Goal: Information Seeking & Learning: Check status

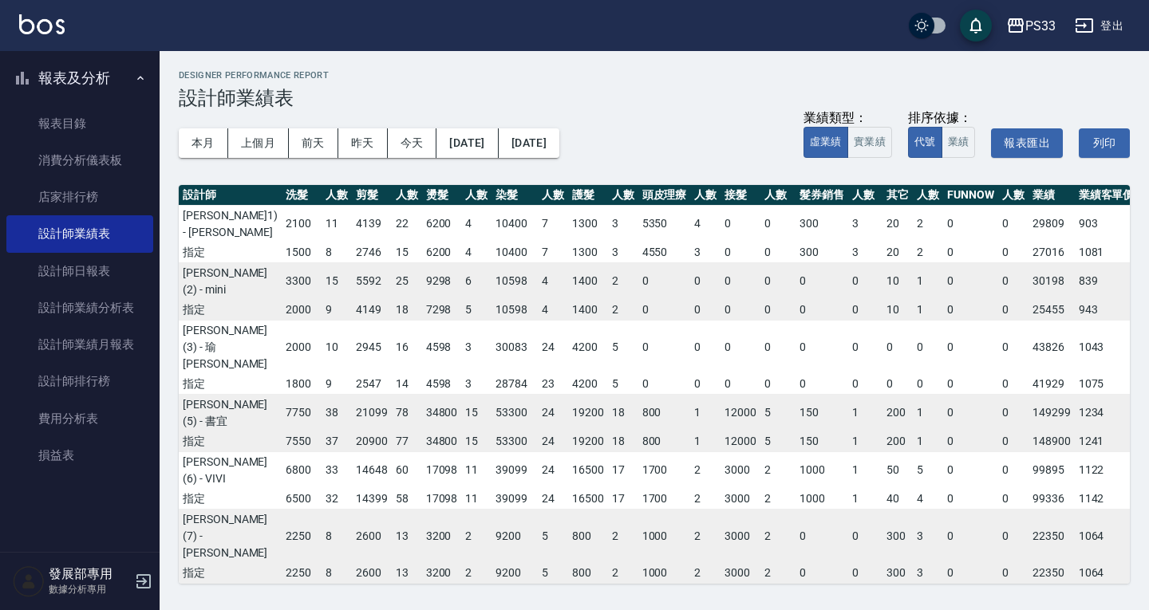
scroll to position [566, 159]
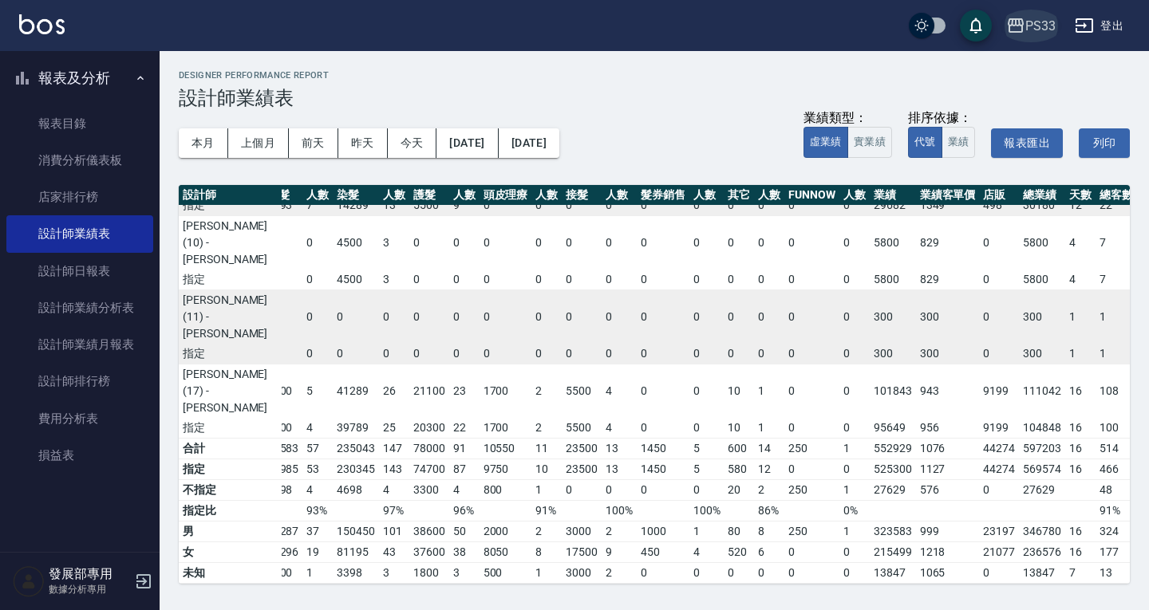
click at [1028, 30] on div "PS33" at bounding box center [1040, 26] width 30 height 20
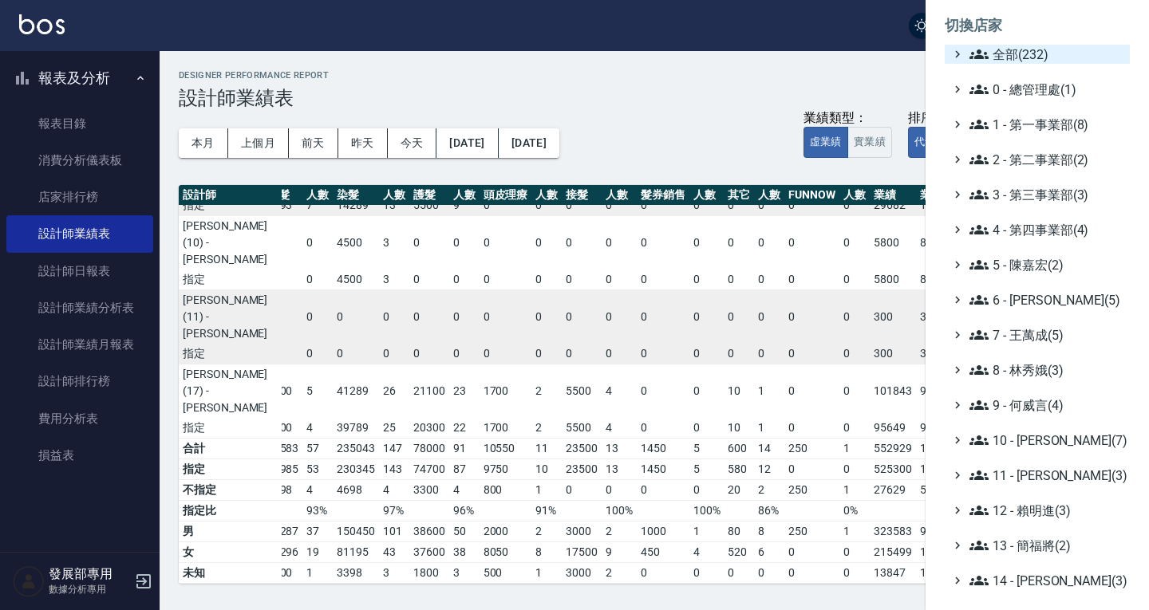
click at [1004, 52] on span "全部(232)" at bounding box center [1046, 54] width 154 height 19
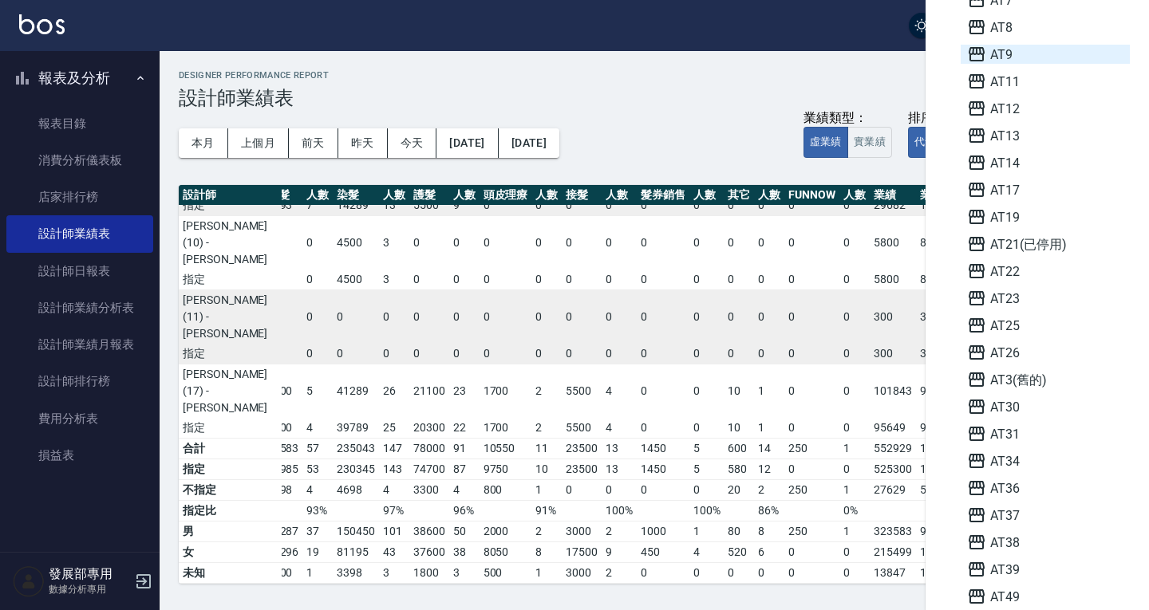
scroll to position [0, 0]
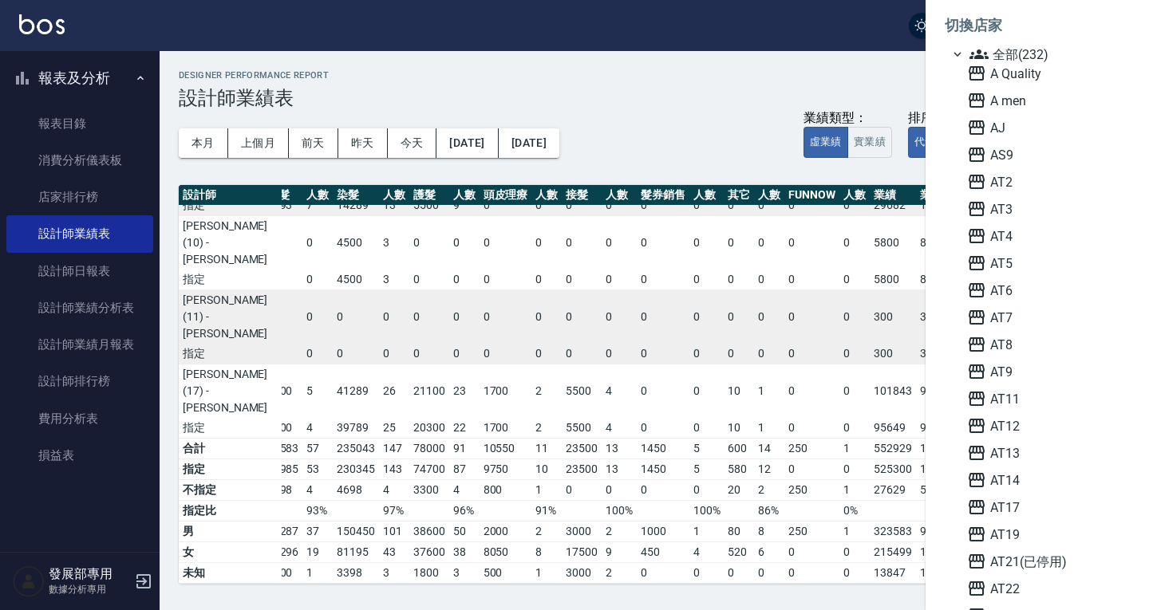
click at [969, 47] on icon at bounding box center [978, 54] width 19 height 19
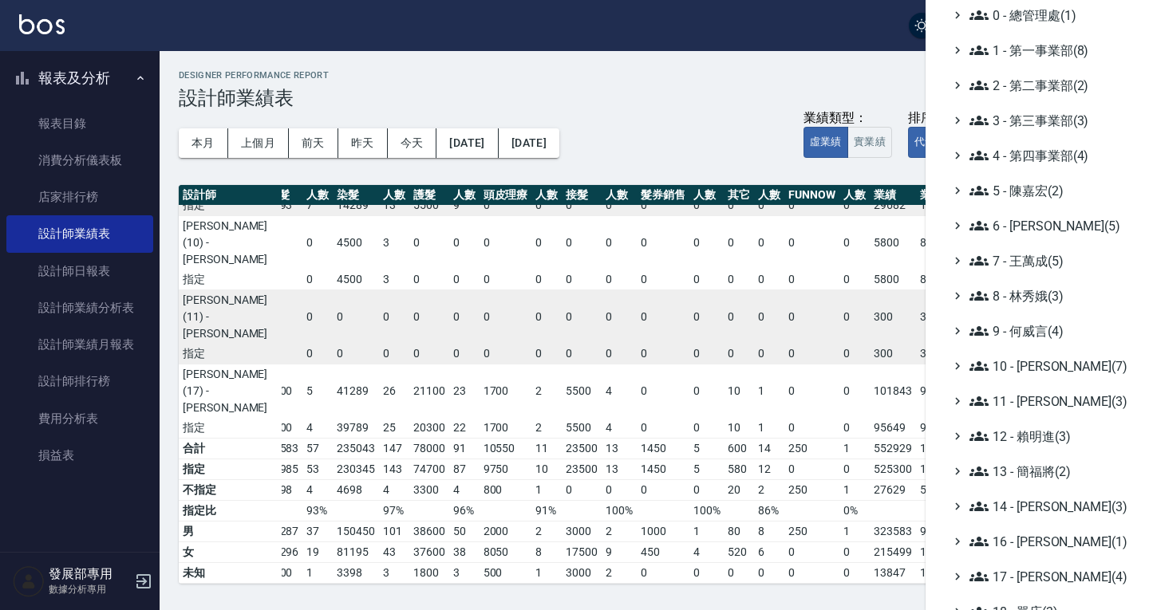
scroll to position [73, 0]
click at [995, 183] on span "5 - 陳嘉宏(2)" at bounding box center [1046, 192] width 154 height 19
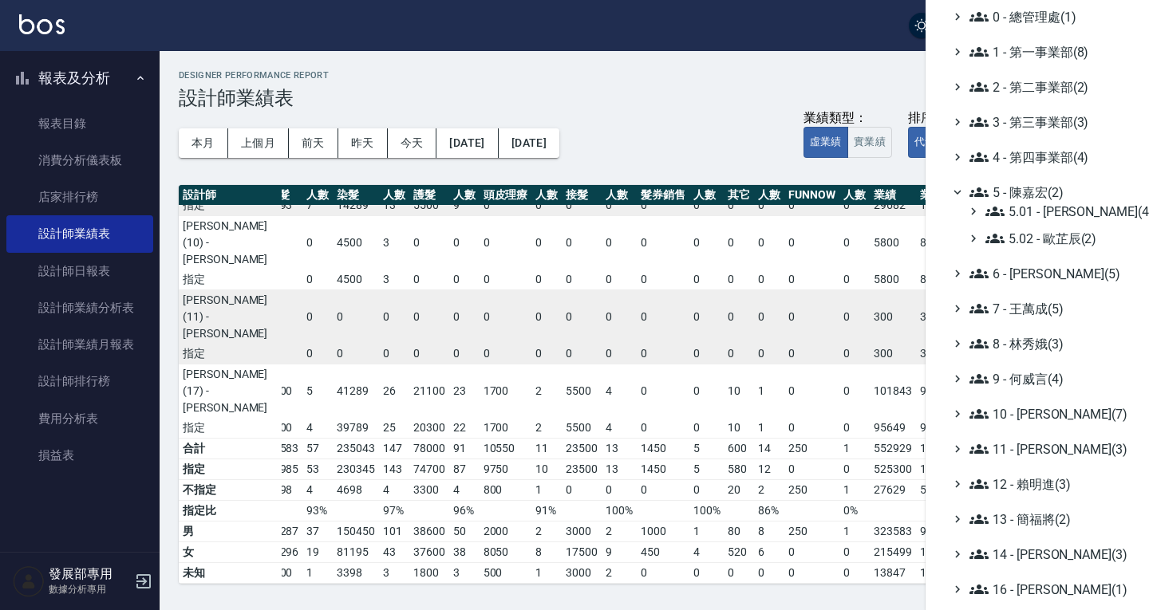
click at [995, 183] on span "5 - 陳嘉宏(2)" at bounding box center [1046, 192] width 154 height 19
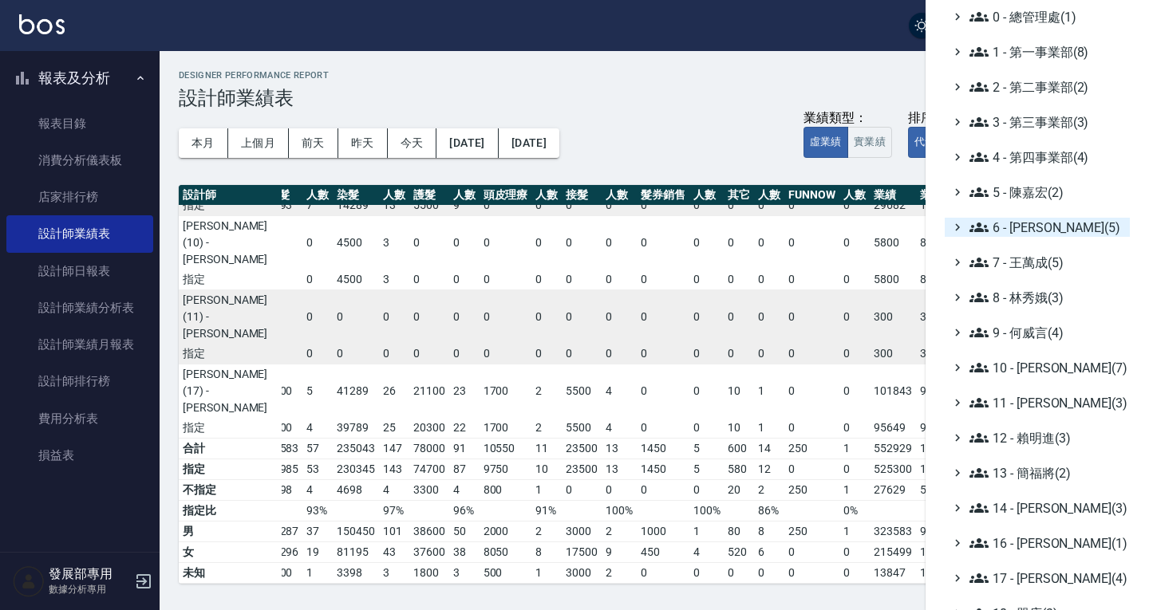
click at [1016, 225] on span "6 - [PERSON_NAME](5)" at bounding box center [1046, 227] width 154 height 19
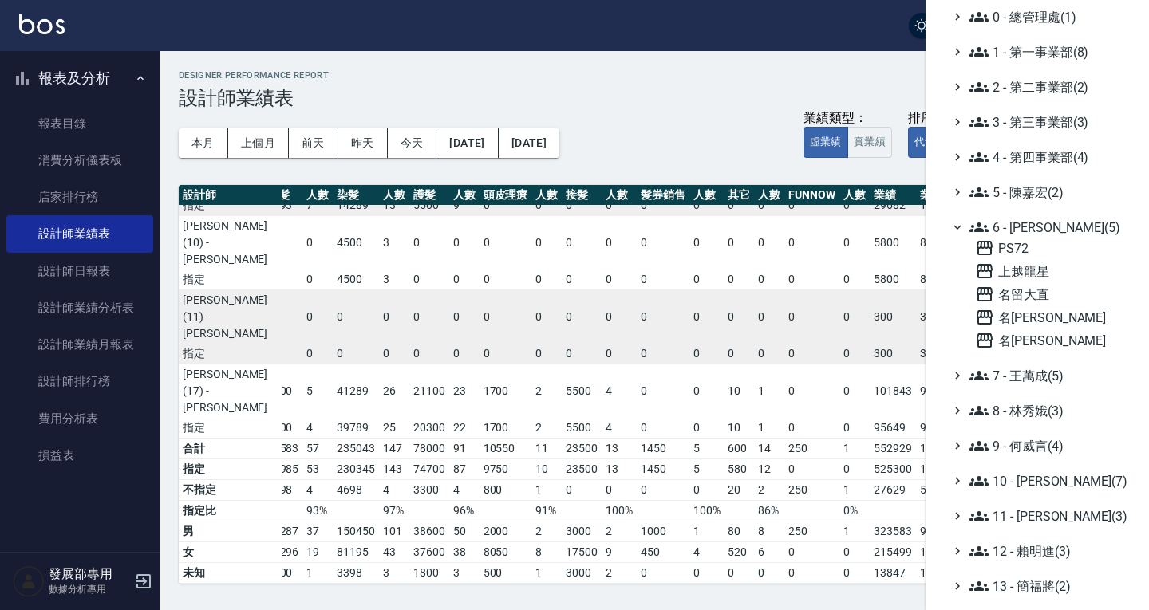
click at [1016, 230] on span "6 - [PERSON_NAME](5)" at bounding box center [1046, 227] width 154 height 19
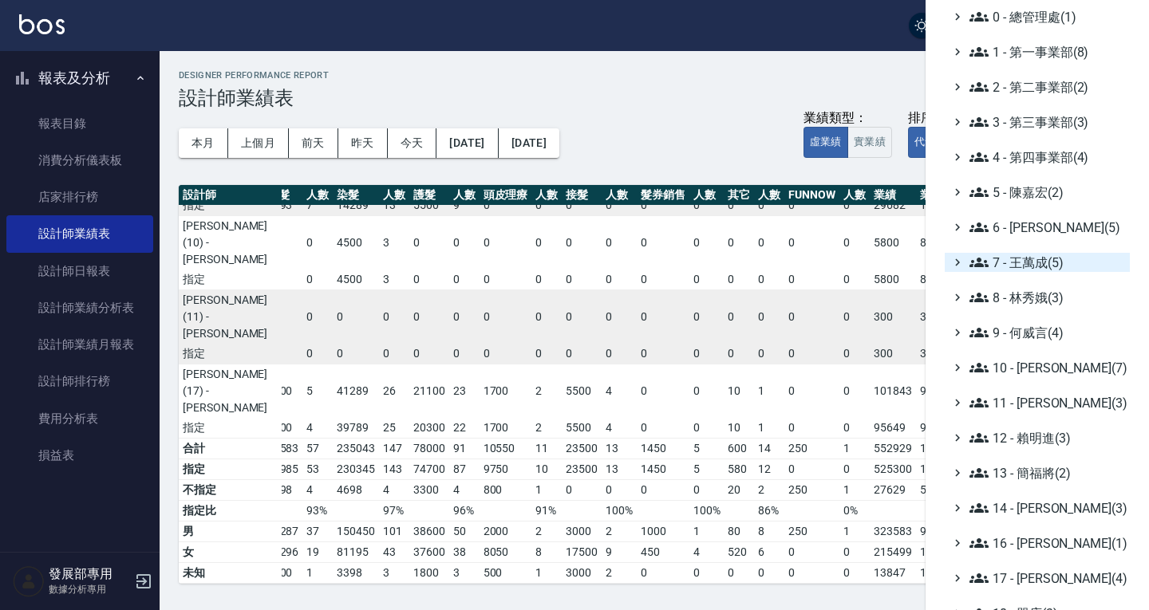
click at [1026, 261] on span "7 - 王萬成(5)" at bounding box center [1046, 262] width 154 height 19
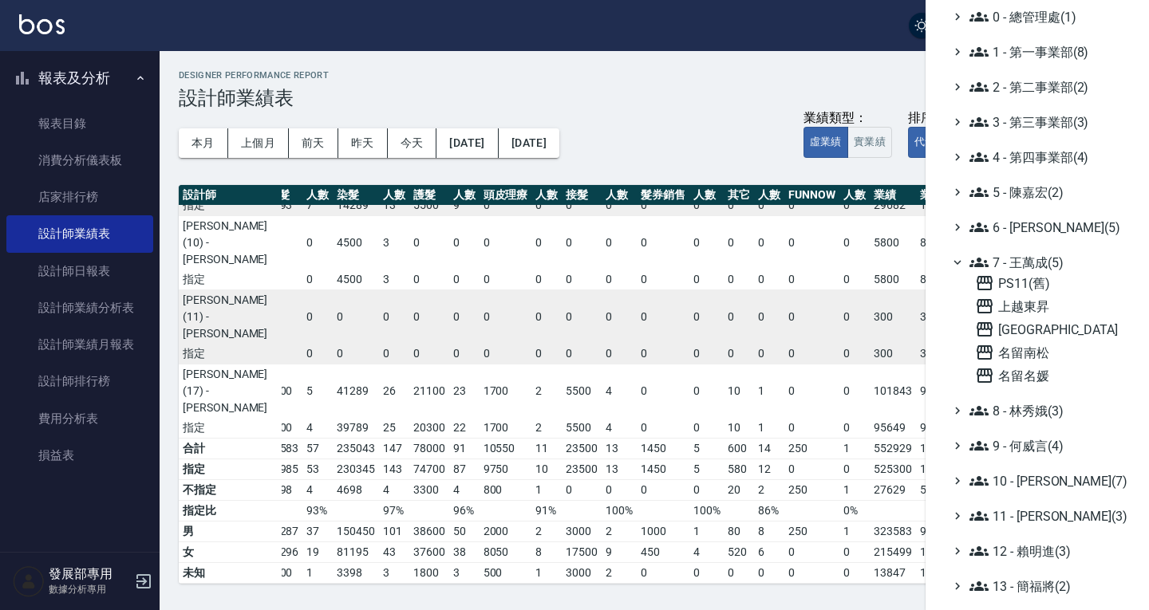
click at [1022, 258] on span "7 - 王萬成(5)" at bounding box center [1046, 262] width 154 height 19
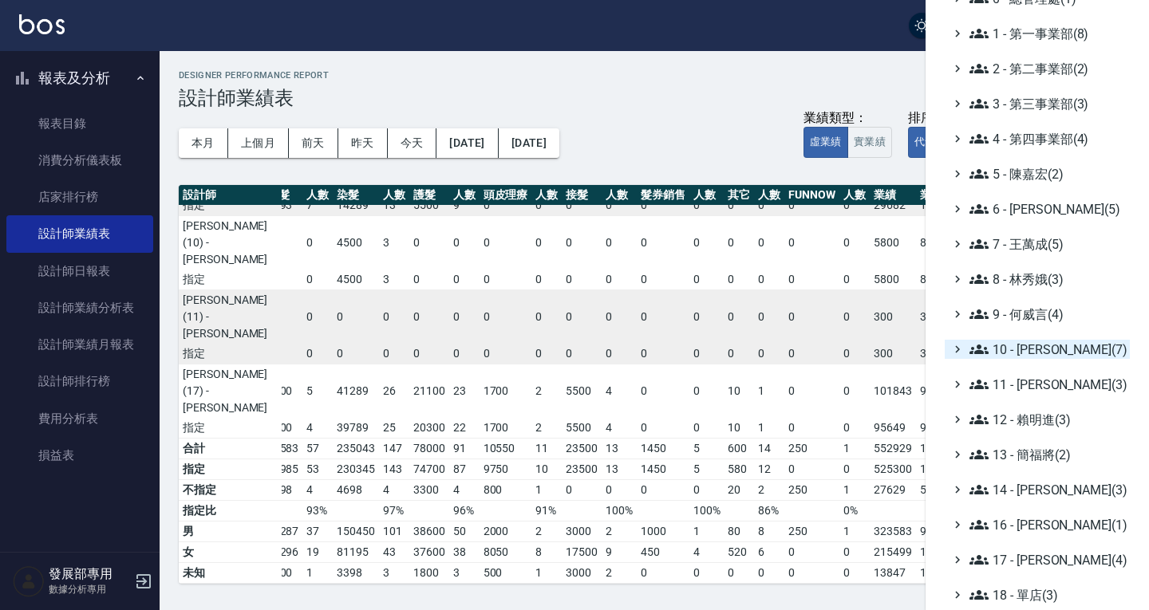
scroll to position [152, 0]
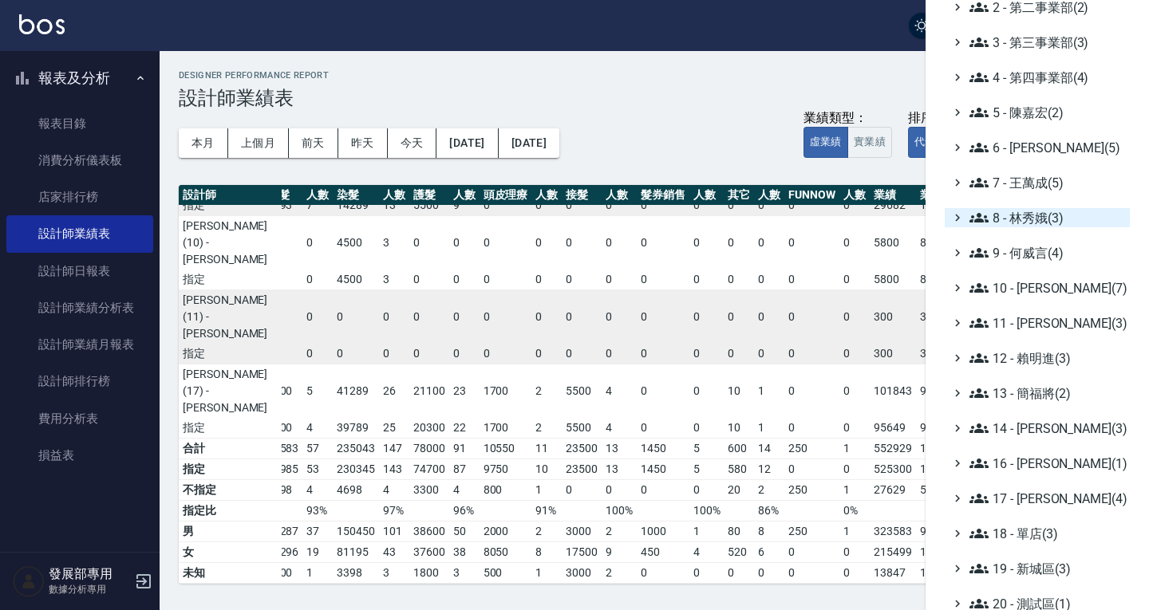
click at [1021, 210] on span "8 - 林秀娥(3)" at bounding box center [1046, 217] width 154 height 19
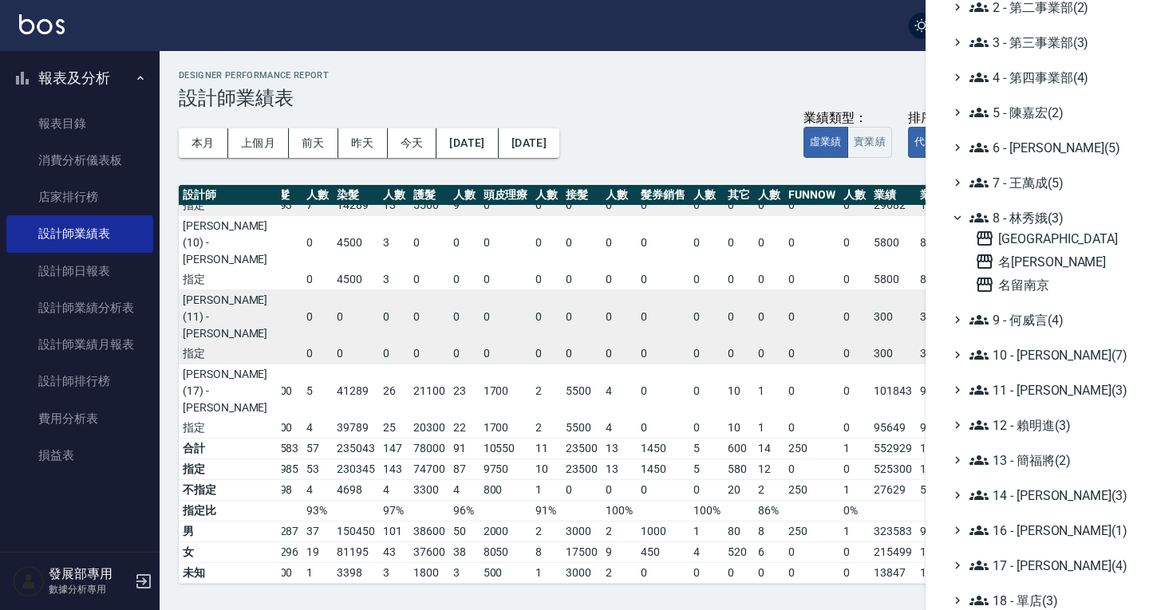
click at [1021, 219] on span "8 - 林秀娥(3)" at bounding box center [1046, 217] width 154 height 19
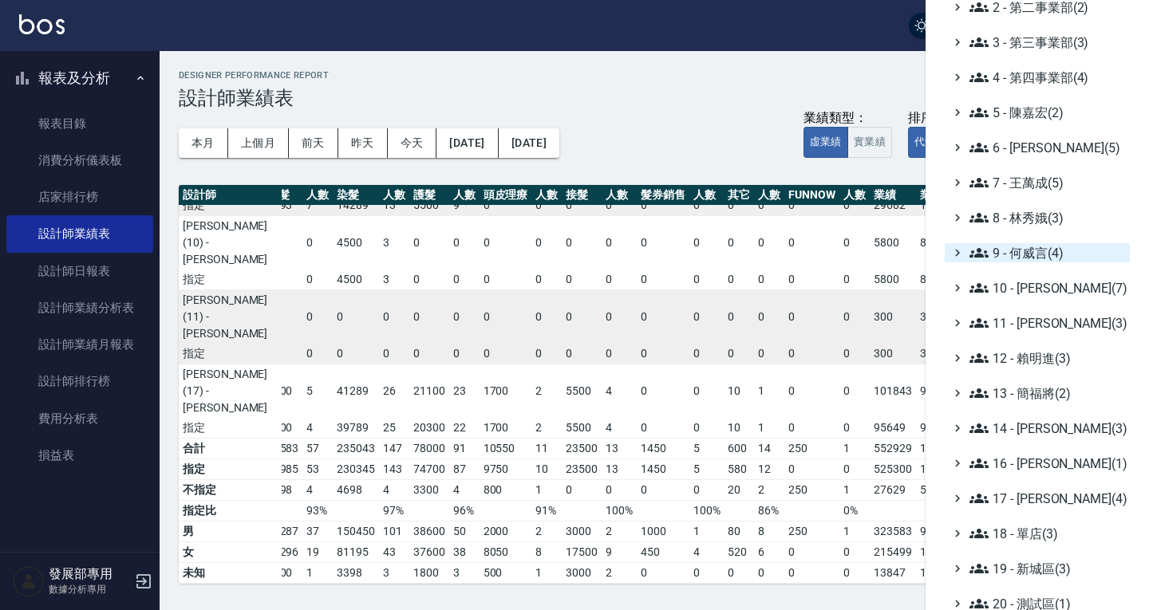
click at [1025, 247] on span "9 - 何威言(4)" at bounding box center [1046, 252] width 154 height 19
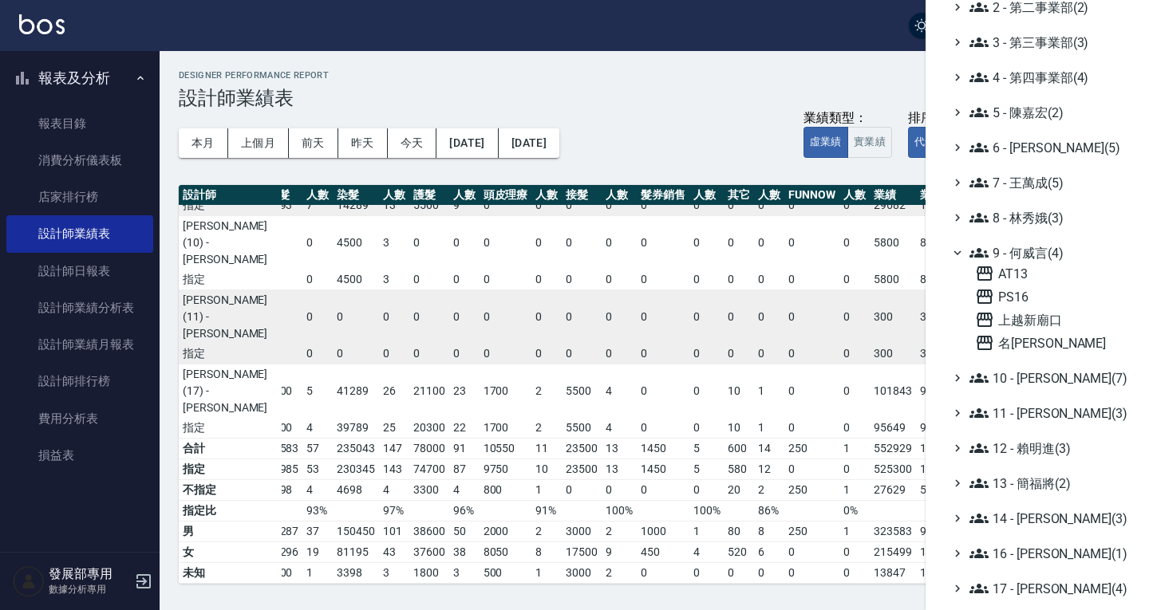
click at [1025, 247] on span "9 - 何威言(4)" at bounding box center [1046, 252] width 154 height 19
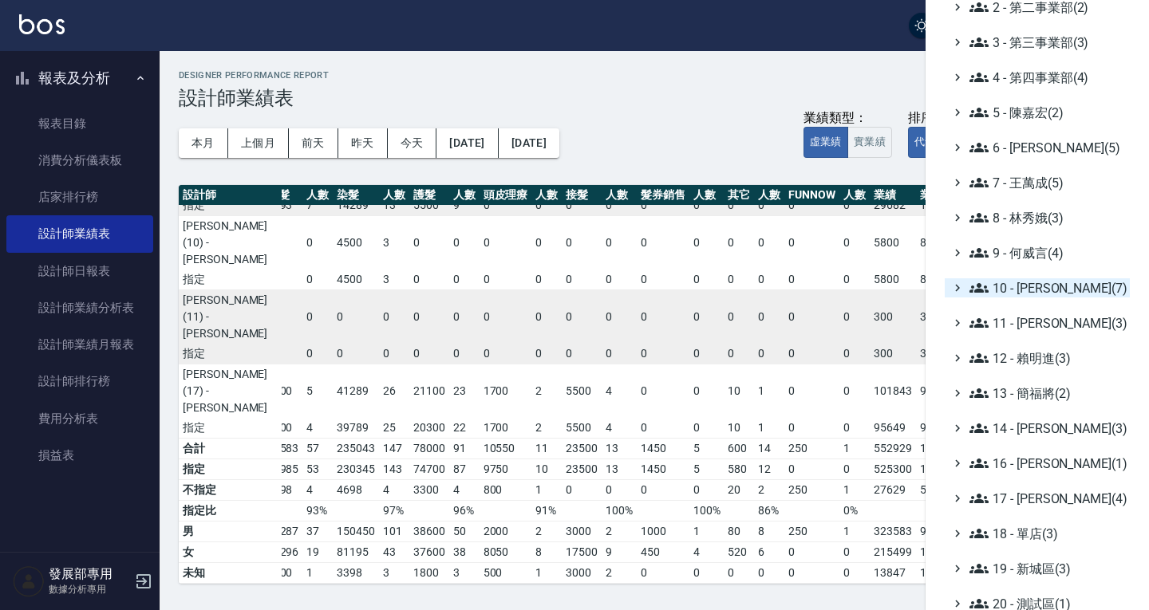
click at [1035, 290] on span "10 - [PERSON_NAME](7)" at bounding box center [1046, 287] width 154 height 19
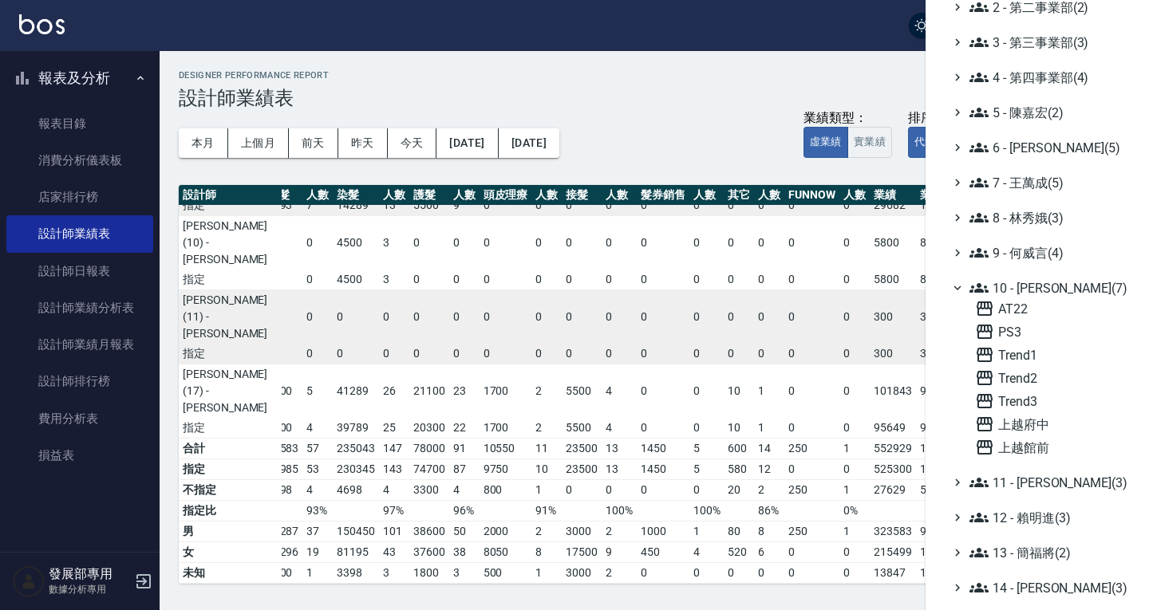
click at [1035, 290] on span "10 - [PERSON_NAME](7)" at bounding box center [1046, 287] width 154 height 19
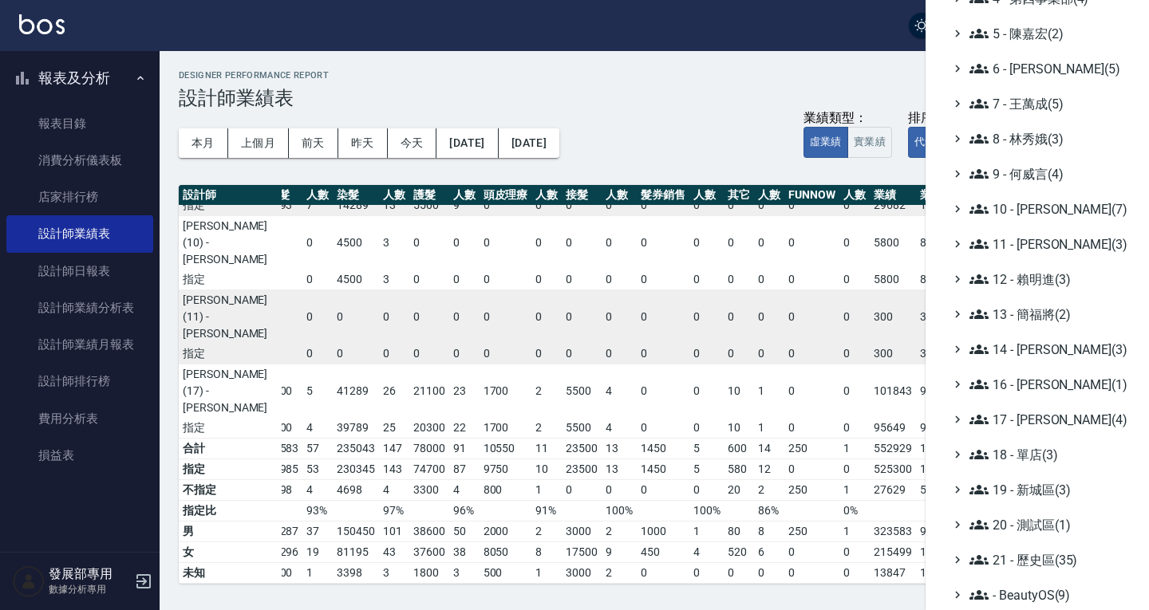
scroll to position [232, 0]
click at [1034, 242] on span "11 - [PERSON_NAME](3)" at bounding box center [1046, 243] width 154 height 19
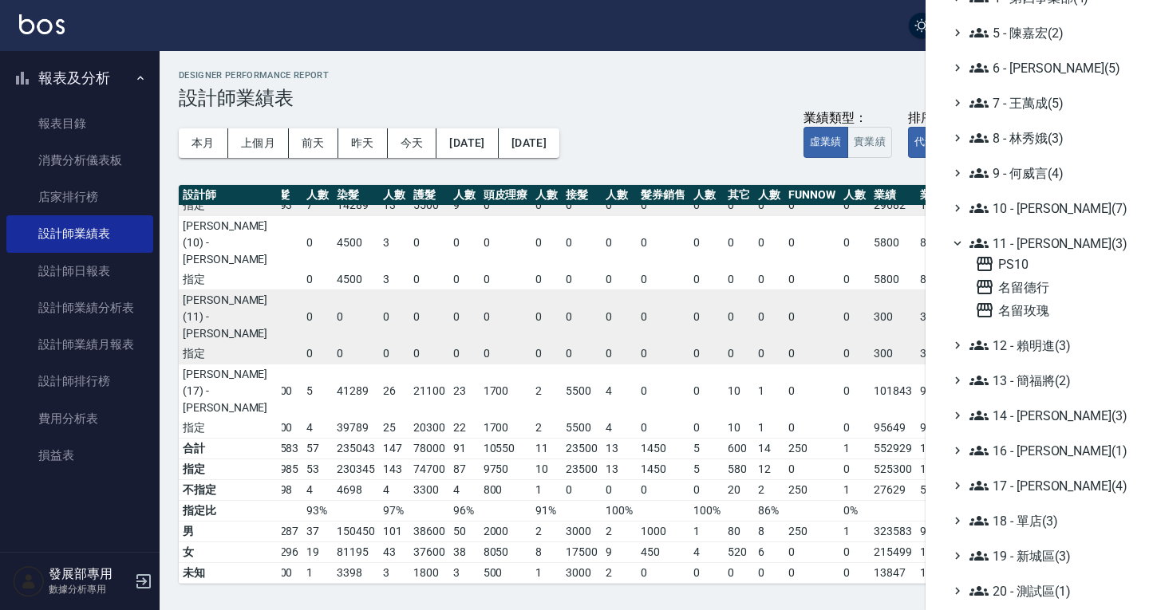
click at [1034, 242] on span "11 - [PERSON_NAME](3)" at bounding box center [1046, 243] width 154 height 19
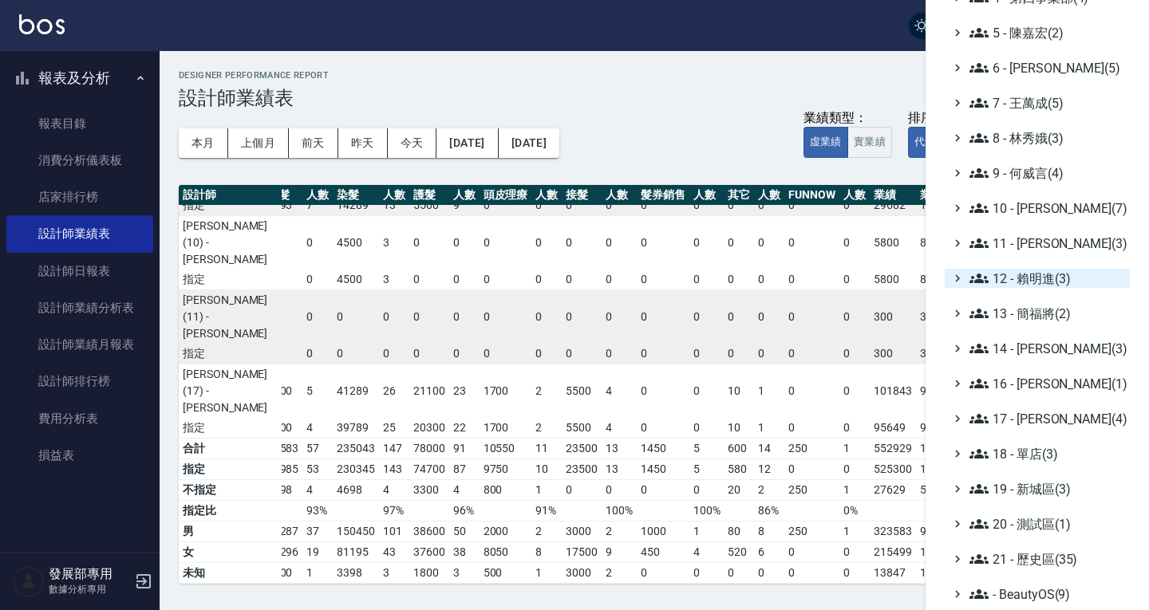
click at [1033, 276] on span "12 - 賴明進(3)" at bounding box center [1046, 278] width 154 height 19
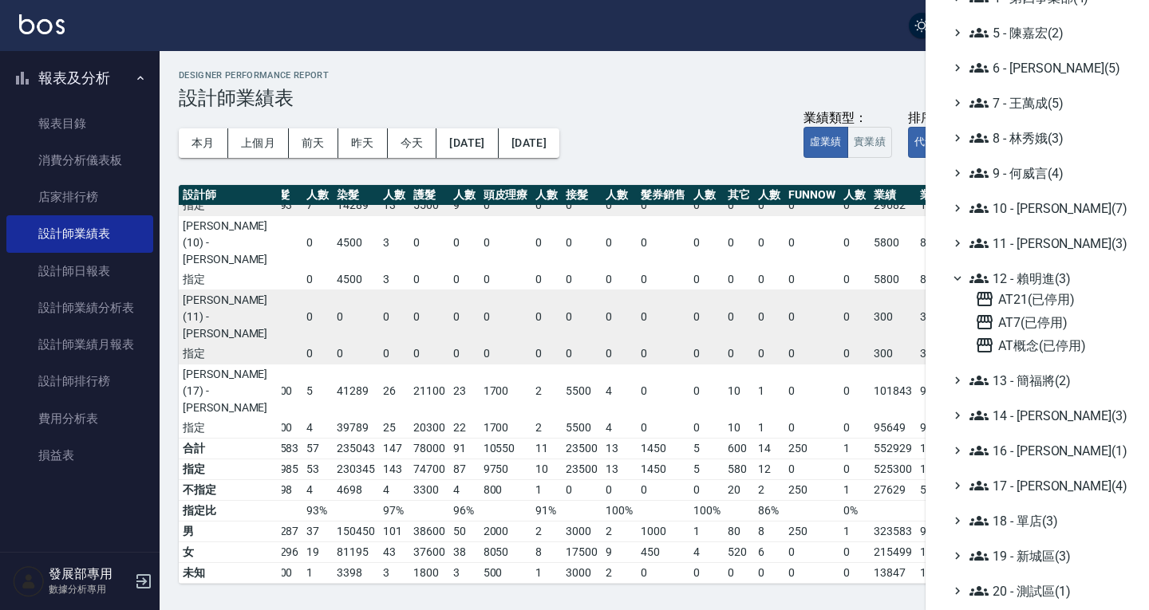
click at [1033, 276] on span "12 - 賴明進(3)" at bounding box center [1046, 278] width 154 height 19
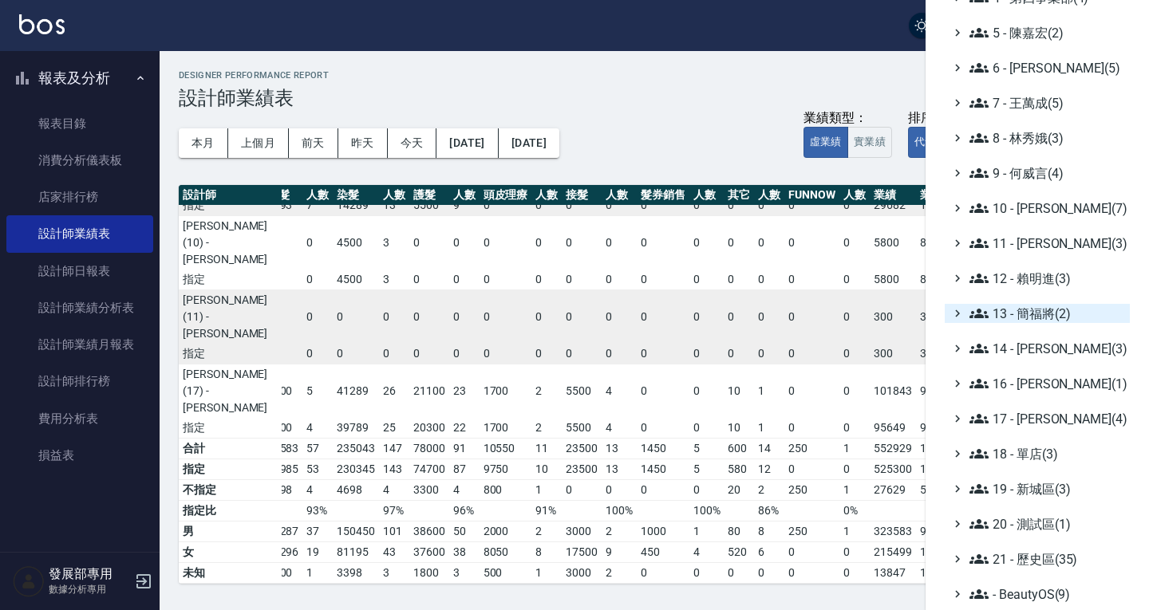
click at [1035, 307] on span "13 - 簡福將(2)" at bounding box center [1046, 313] width 154 height 19
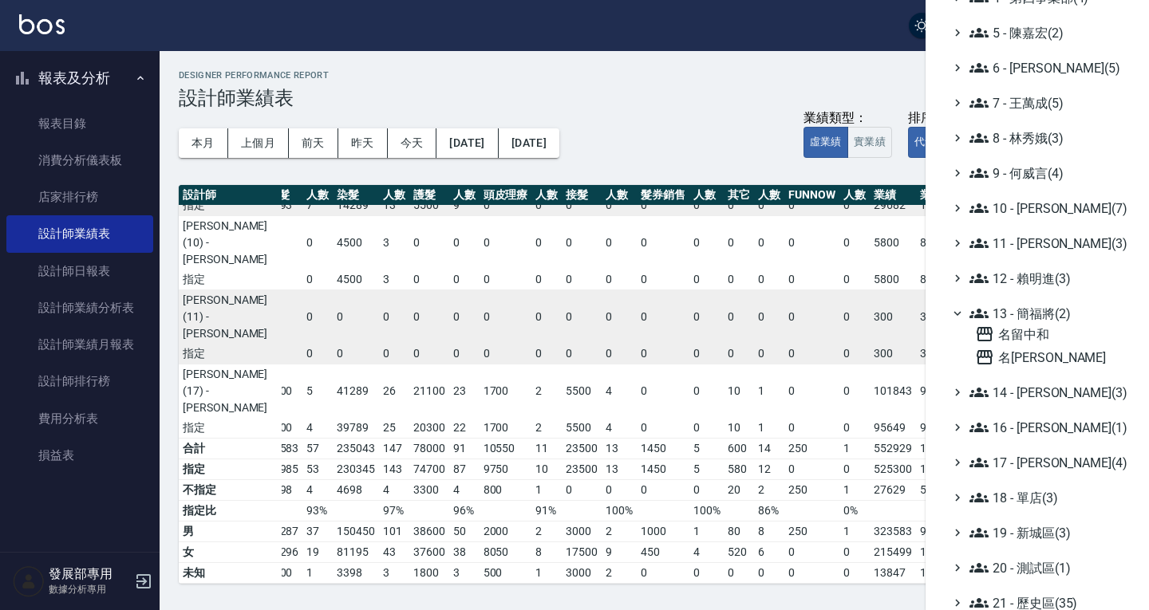
click at [1035, 308] on span "13 - 簡福將(2)" at bounding box center [1046, 313] width 154 height 19
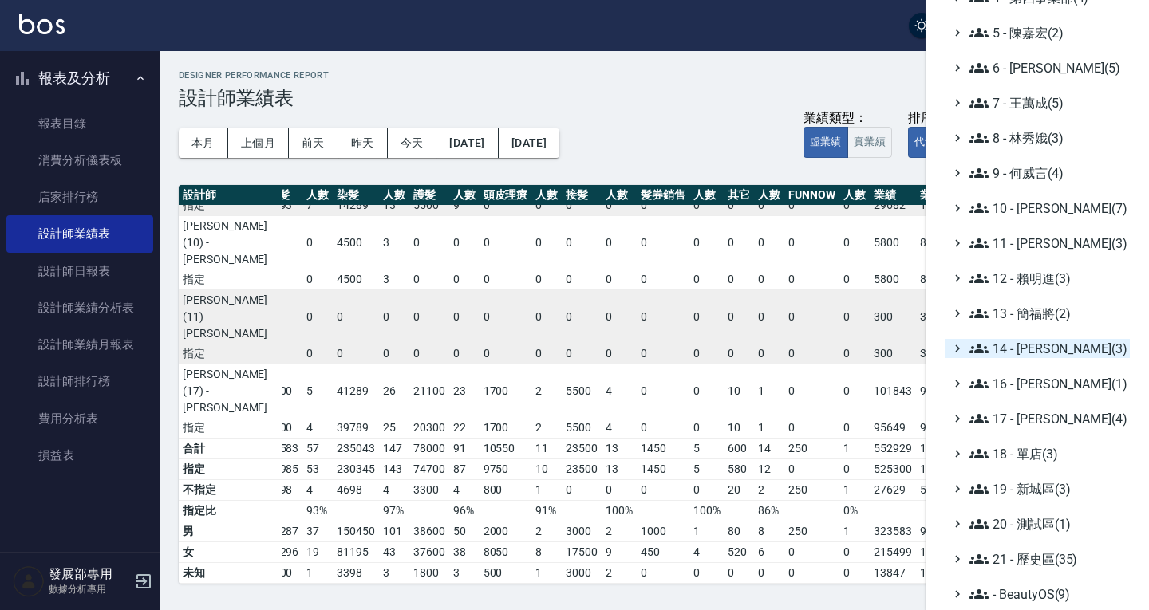
click at [1032, 349] on span "14 - [PERSON_NAME](3)" at bounding box center [1046, 348] width 154 height 19
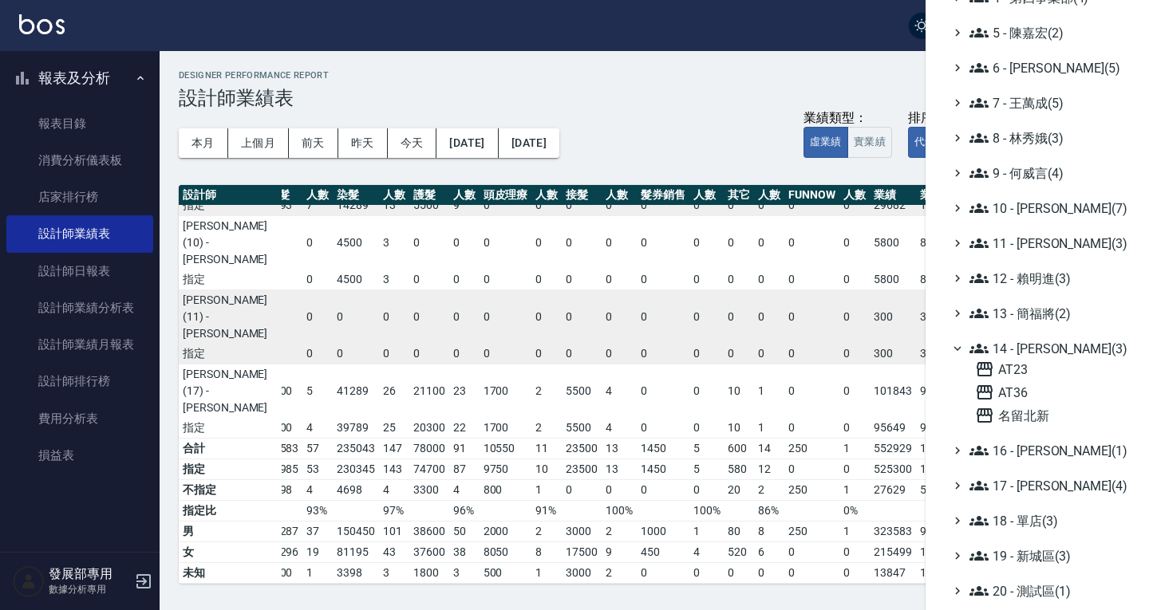
click at [1031, 349] on span "14 - [PERSON_NAME](3)" at bounding box center [1046, 348] width 154 height 19
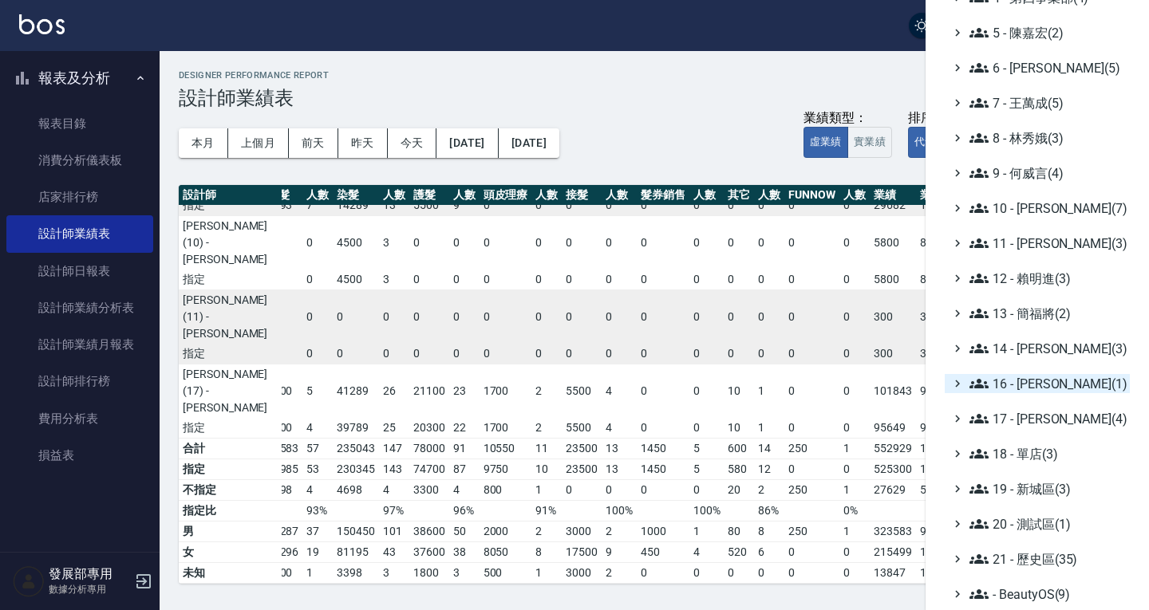
click at [1037, 379] on span "16 - [PERSON_NAME](1)" at bounding box center [1046, 383] width 154 height 19
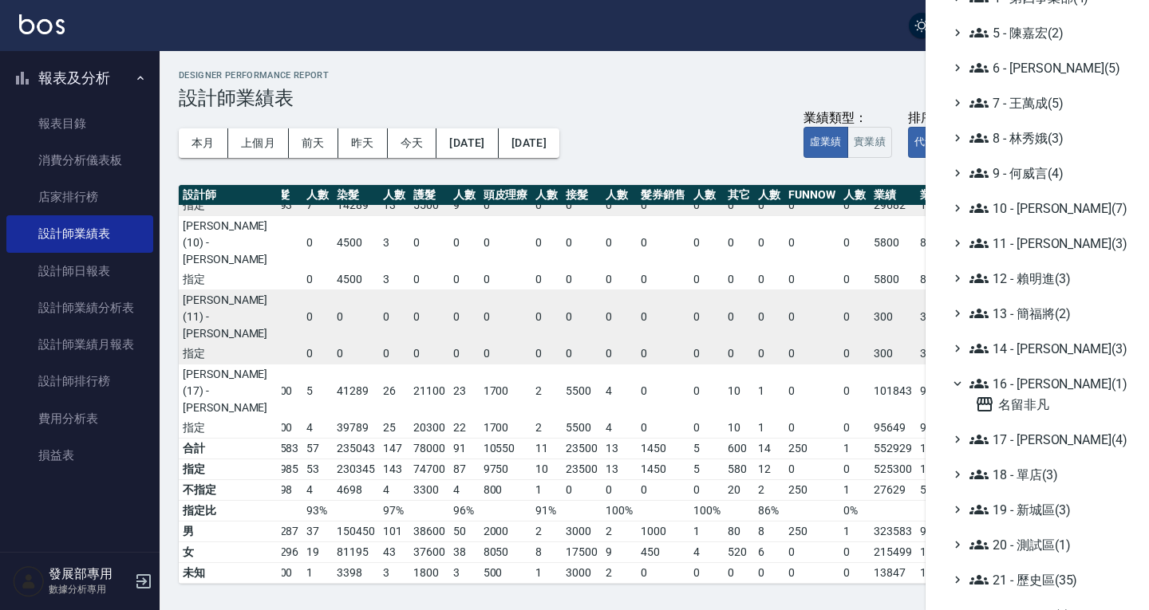
click at [1038, 383] on span "16 - [PERSON_NAME](1)" at bounding box center [1046, 383] width 154 height 19
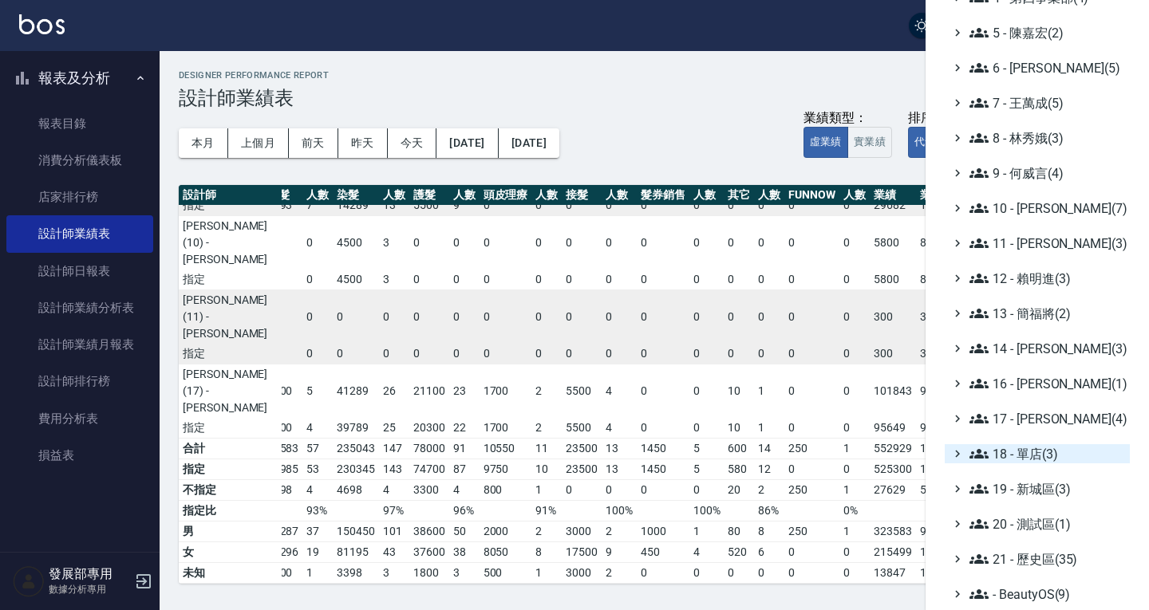
click at [1026, 460] on span "18 - 單店(3)" at bounding box center [1046, 453] width 154 height 19
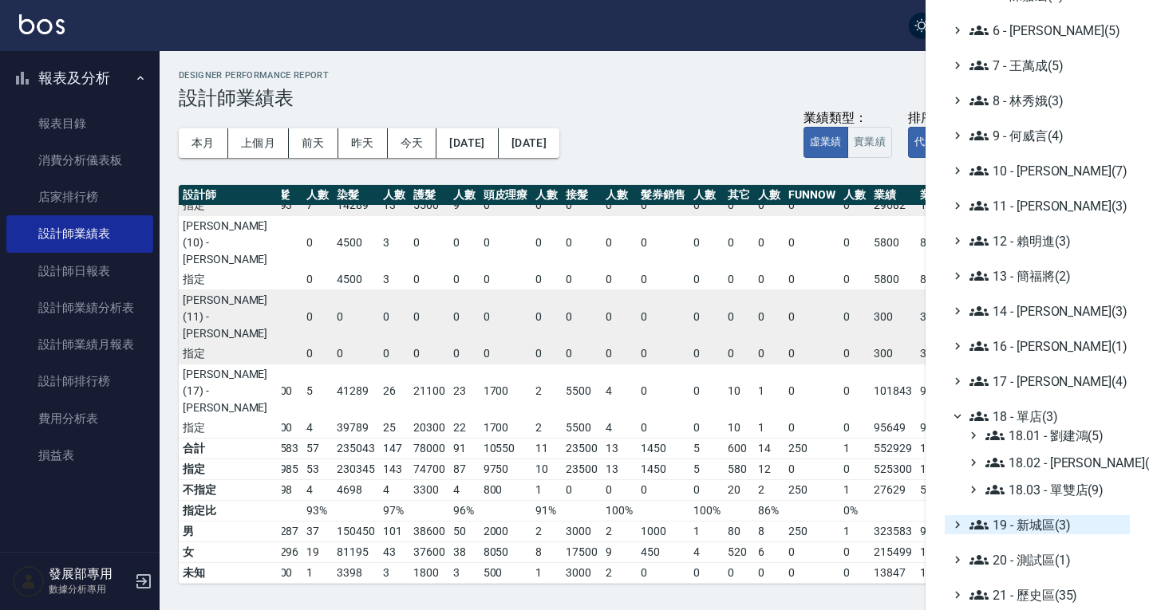
scroll to position [305, 0]
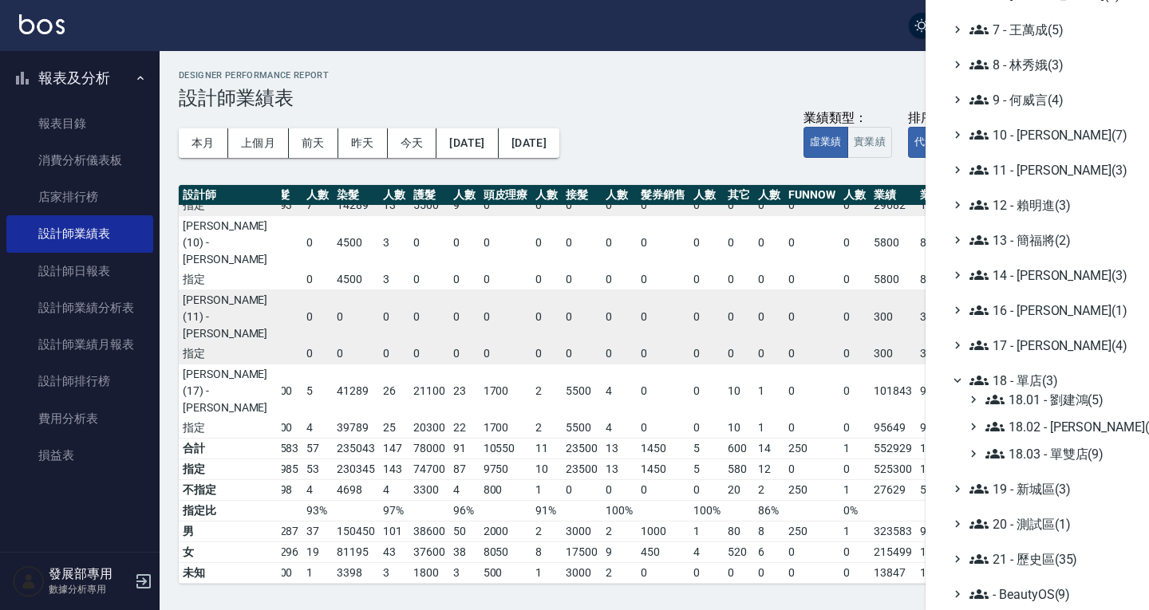
click at [1007, 378] on span "18 - 單店(3)" at bounding box center [1046, 380] width 154 height 19
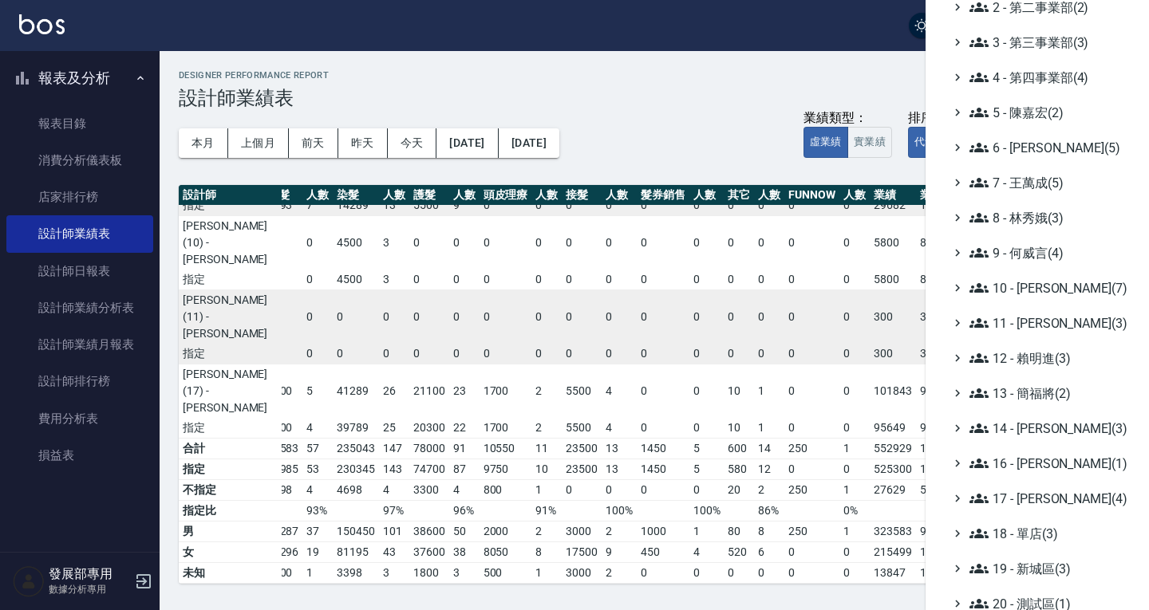
scroll to position [152, 0]
click at [1028, 418] on ul "全部(232) 0 - 總管理處(1) 1 - 第一事業部(8) 2 - 第二事業部(2) 3 - 第三事業部(3) 4 - 第四事業部(4) 5 - [PE…" at bounding box center [1036, 287] width 185 height 791
click at [1024, 424] on span "14 - [PERSON_NAME](3)" at bounding box center [1046, 428] width 154 height 19
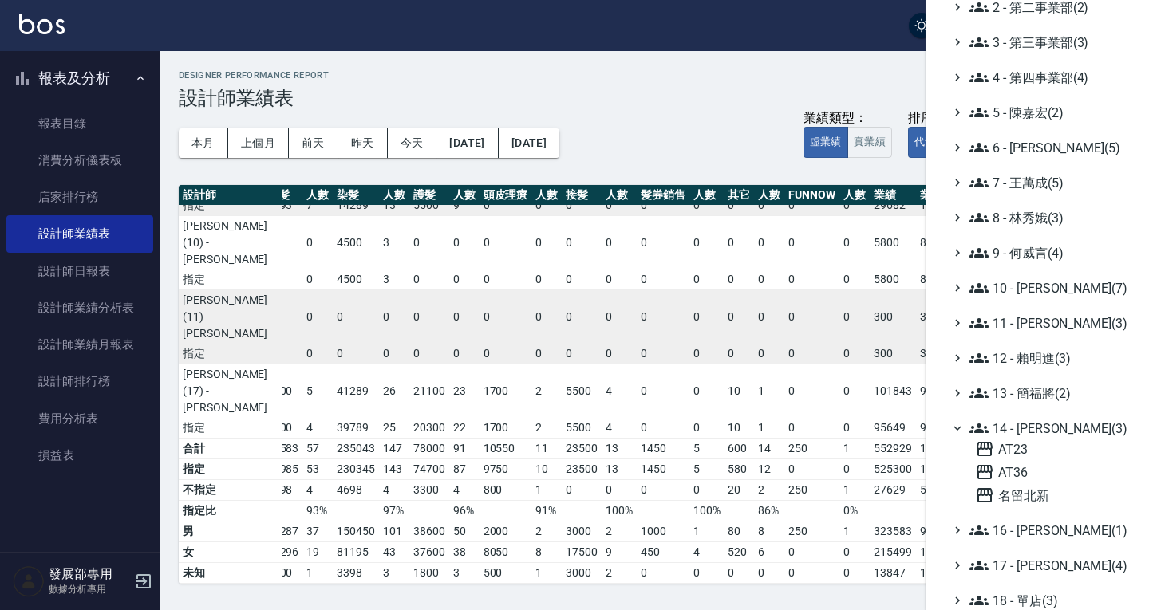
click at [1024, 424] on span "14 - [PERSON_NAME](3)" at bounding box center [1046, 428] width 154 height 19
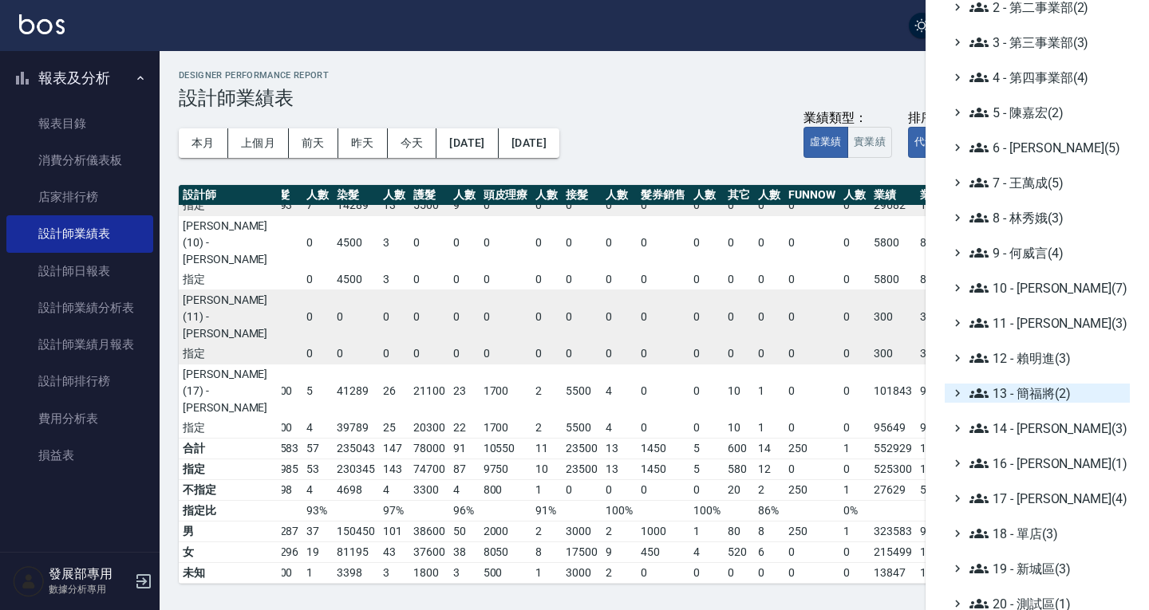
click at [1026, 392] on span "13 - 簡福將(2)" at bounding box center [1046, 393] width 154 height 19
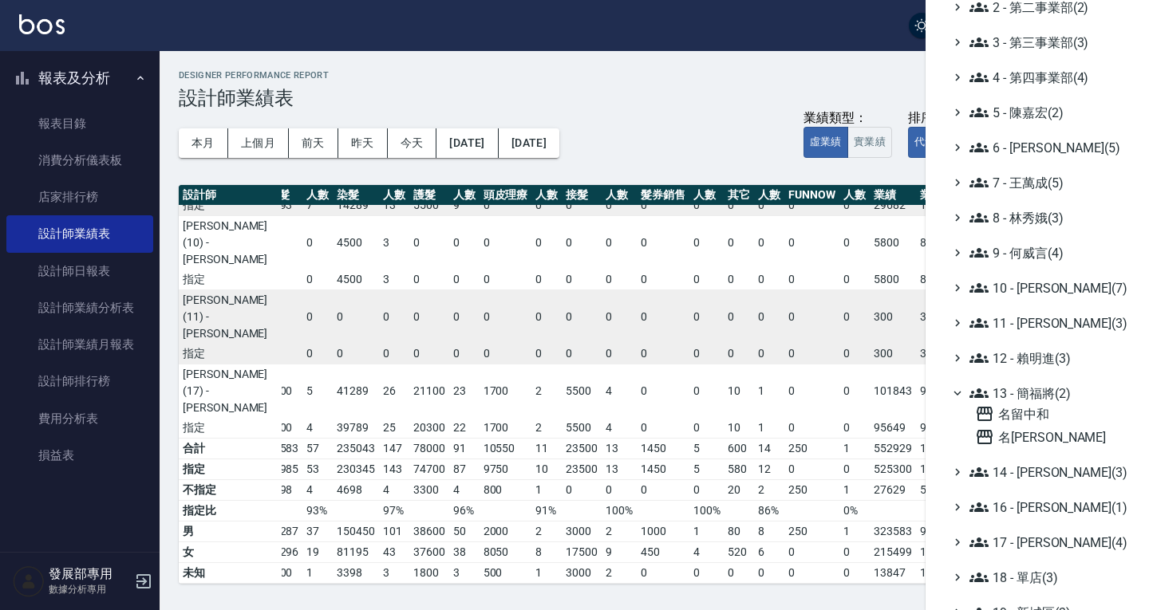
click at [1026, 392] on span "13 - 簡福將(2)" at bounding box center [1046, 393] width 154 height 19
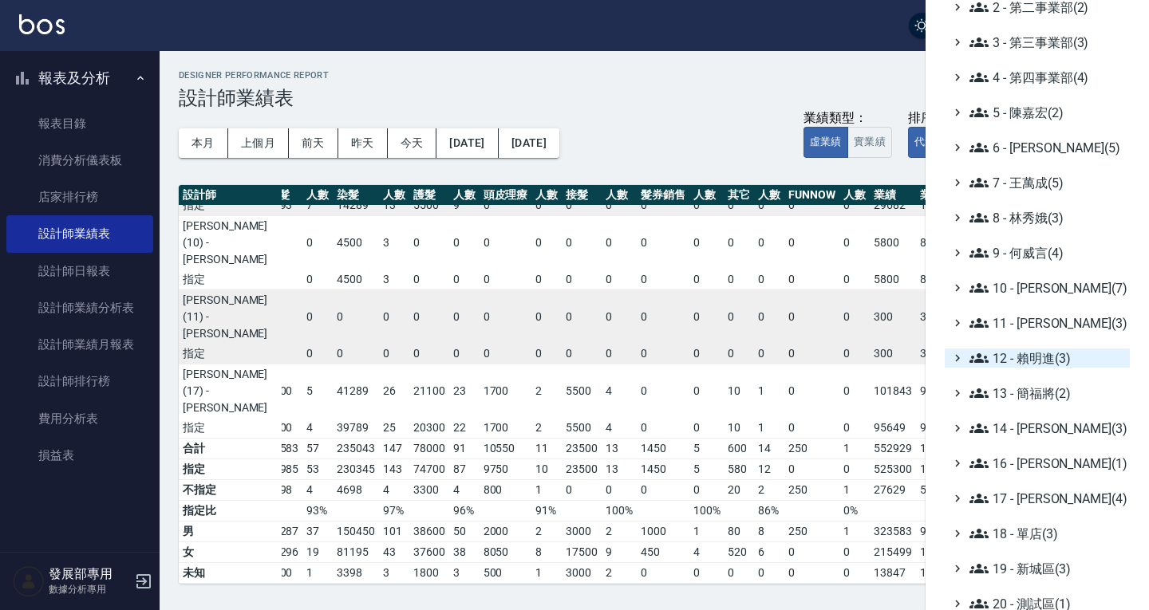
click at [1028, 352] on span "12 - 賴明進(3)" at bounding box center [1046, 358] width 154 height 19
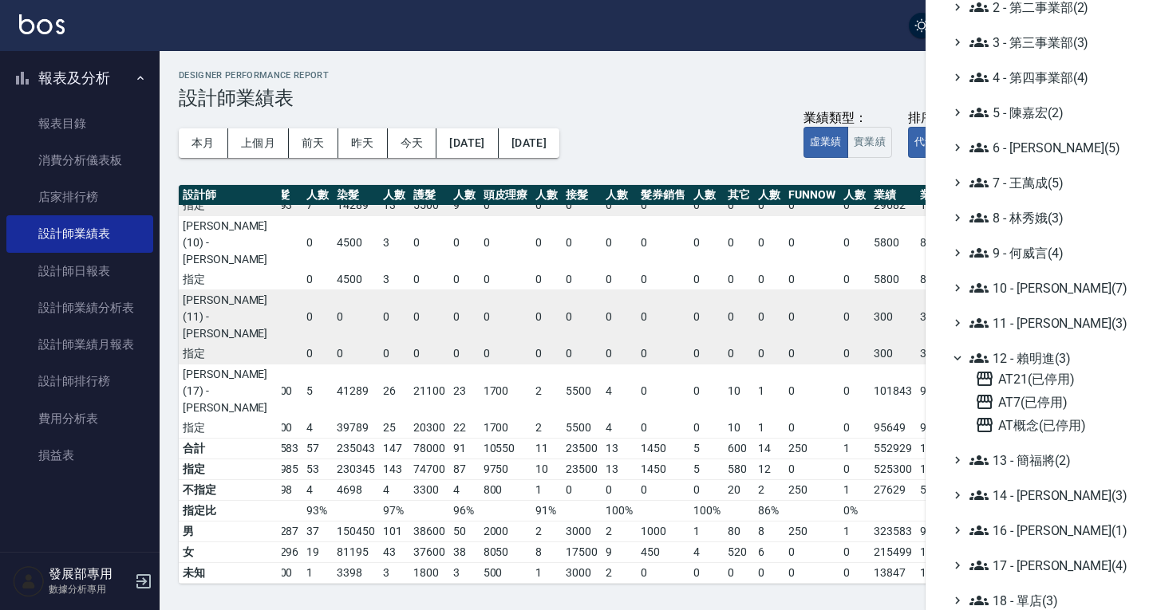
click at [1028, 352] on span "12 - 賴明進(3)" at bounding box center [1046, 358] width 154 height 19
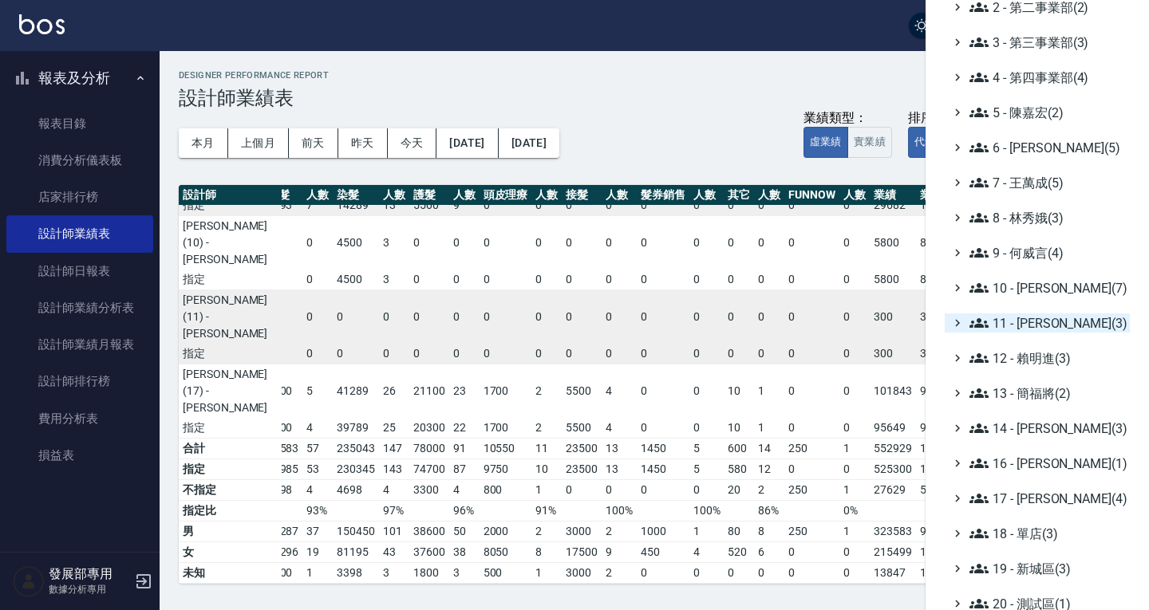
click at [1025, 325] on span "11 - [PERSON_NAME](3)" at bounding box center [1046, 322] width 154 height 19
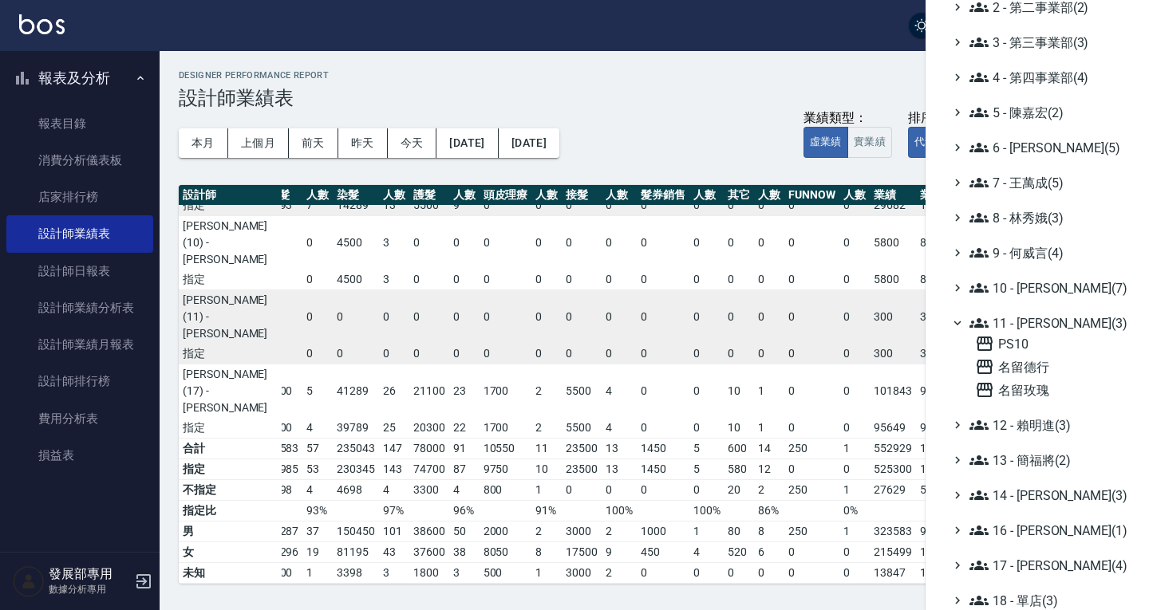
click at [1025, 325] on span "11 - [PERSON_NAME](3)" at bounding box center [1046, 322] width 154 height 19
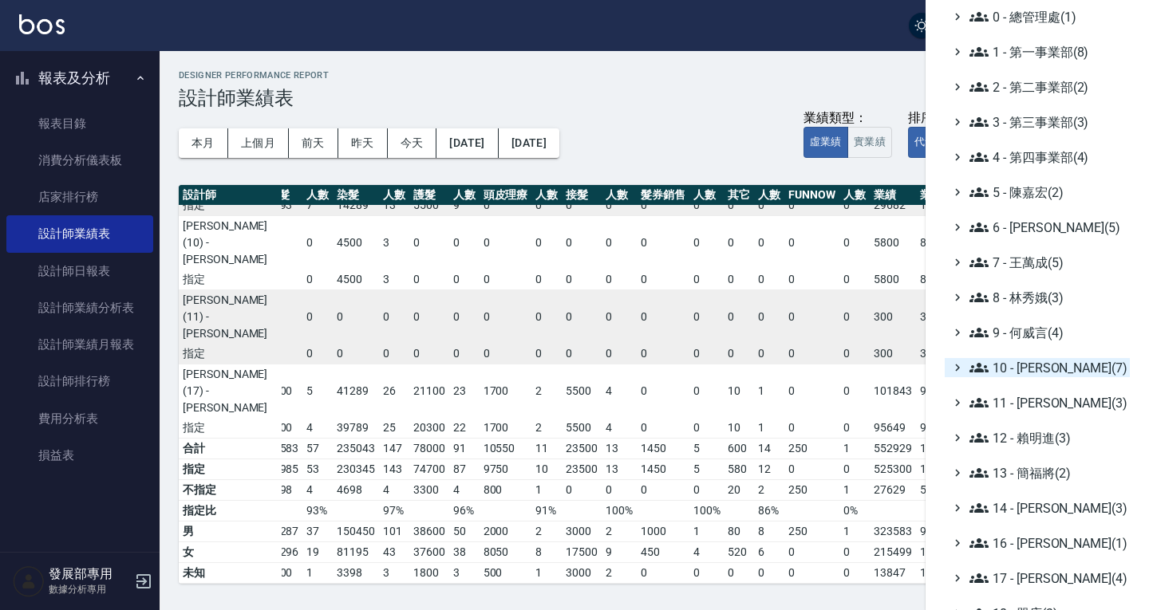
scroll to position [73, 0]
click at [1023, 376] on span "10 - [PERSON_NAME](7)" at bounding box center [1046, 367] width 154 height 19
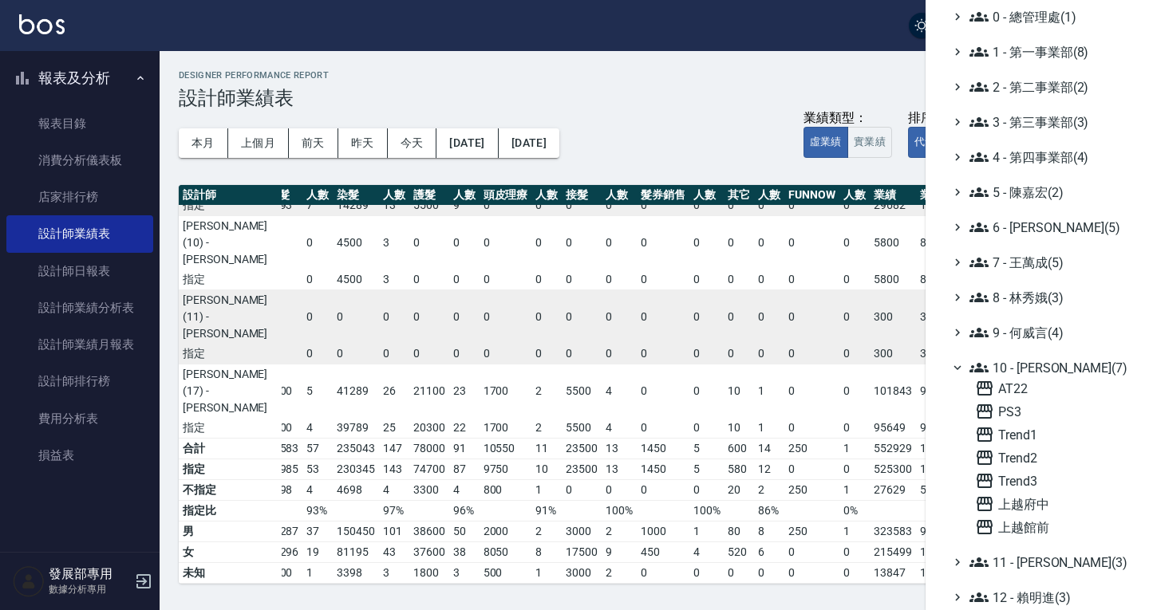
click at [1023, 370] on span "10 - [PERSON_NAME](7)" at bounding box center [1046, 367] width 154 height 19
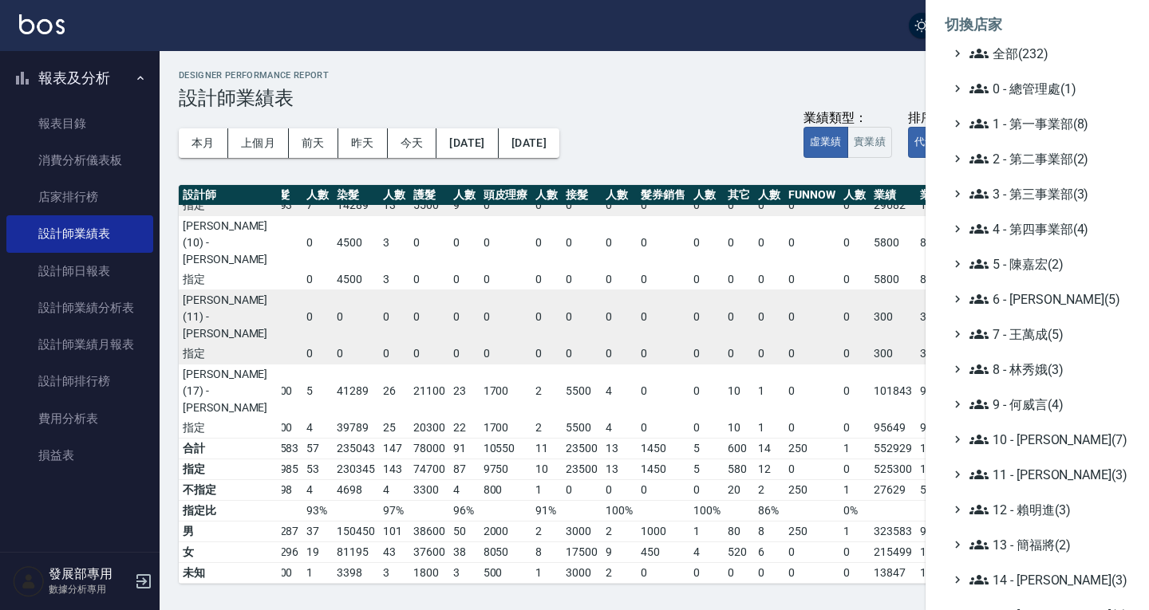
scroll to position [0, 0]
click at [1012, 62] on span "全部(232)" at bounding box center [1046, 54] width 154 height 19
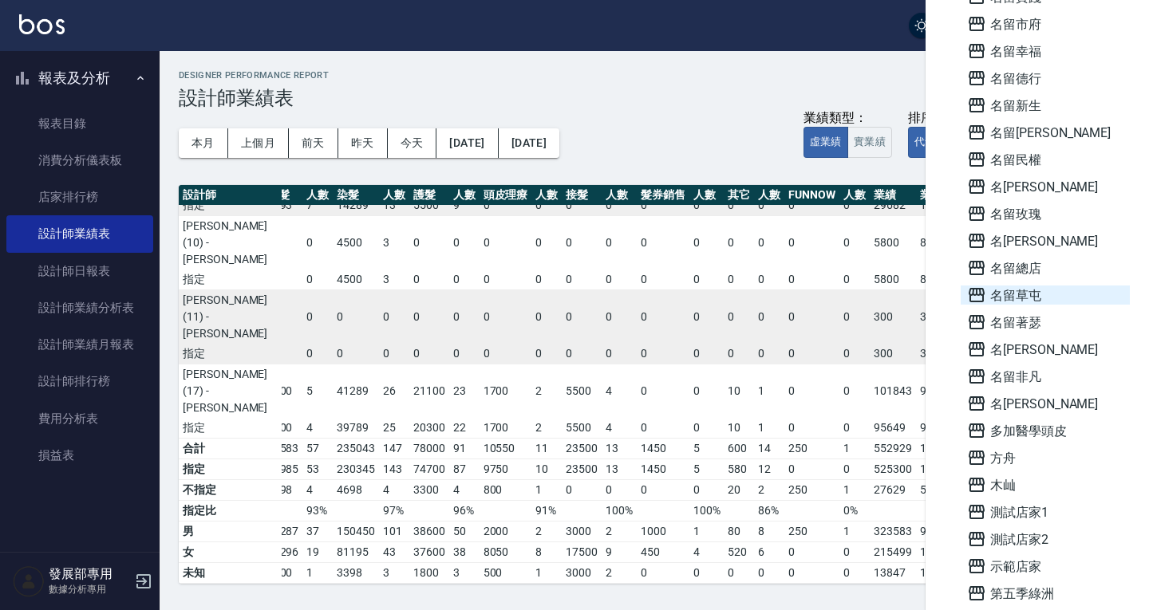
scroll to position [5583, 0]
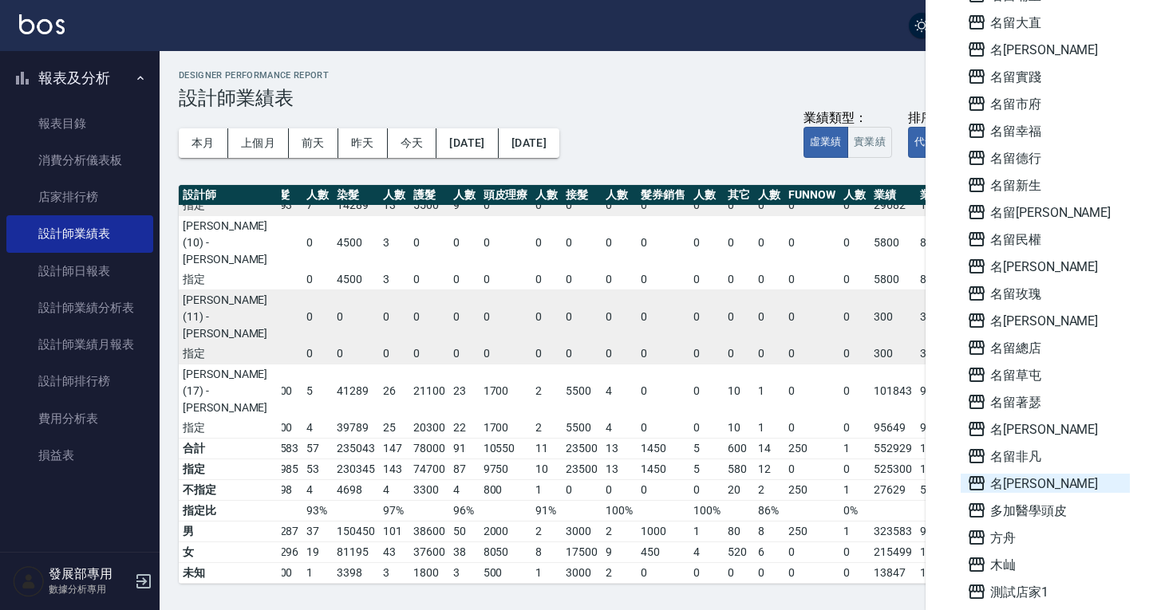
click at [1024, 485] on span "名[PERSON_NAME]" at bounding box center [1045, 483] width 156 height 19
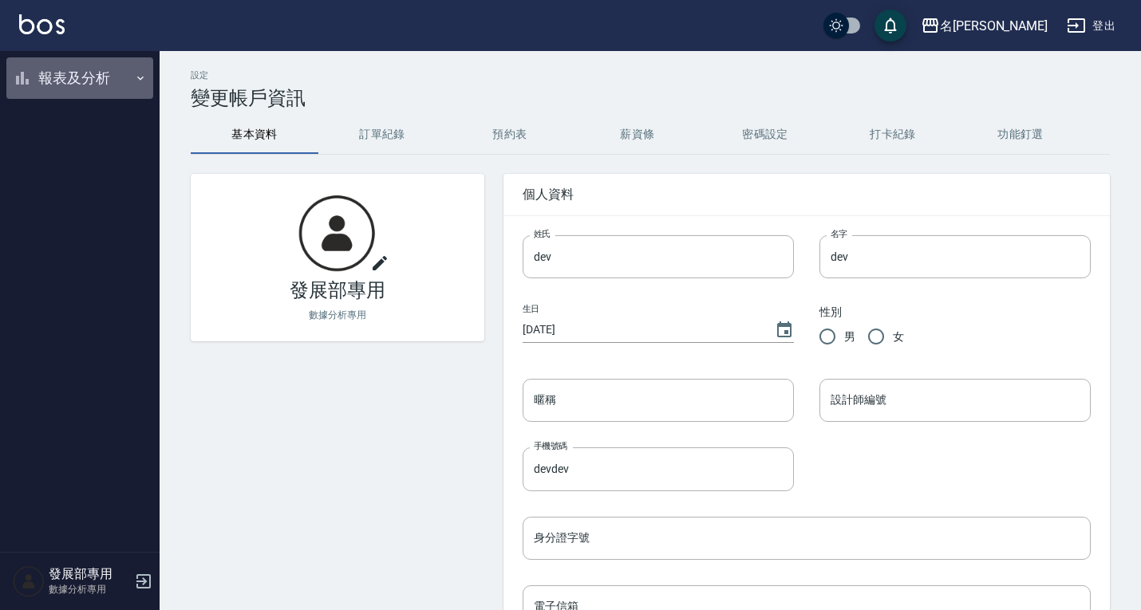
click at [71, 73] on button "報表及分析" at bounding box center [79, 77] width 147 height 41
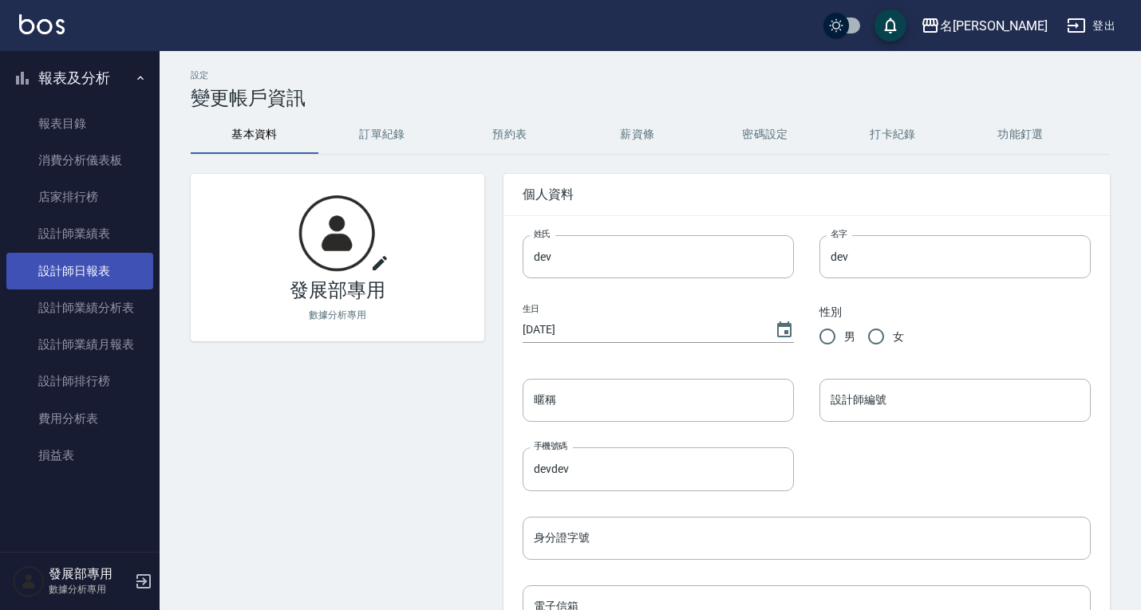
click at [102, 278] on link "設計師日報表" at bounding box center [79, 271] width 147 height 37
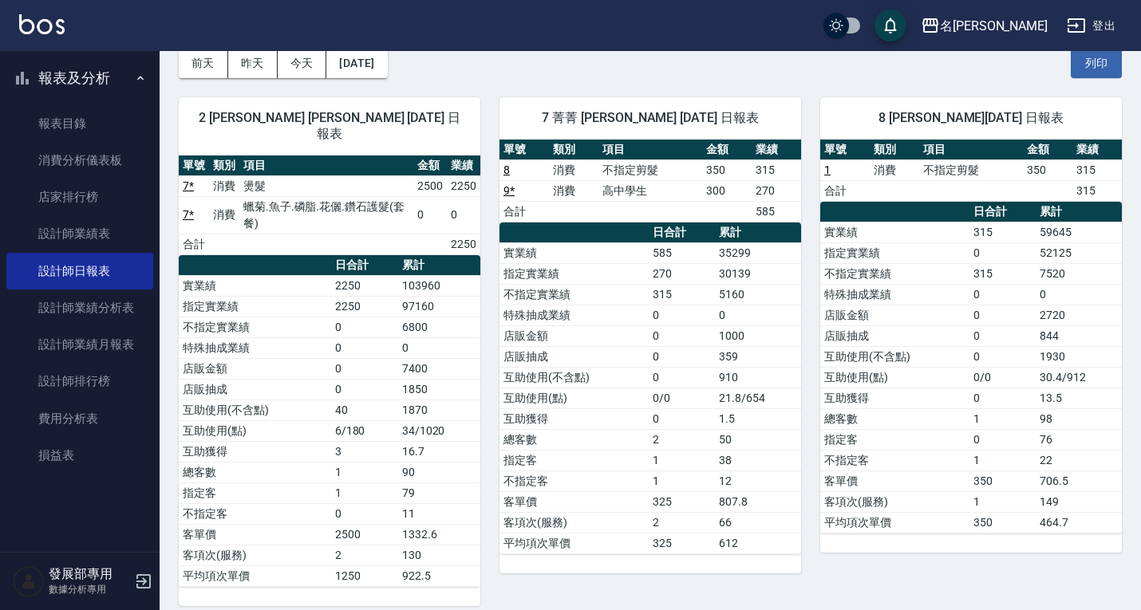
scroll to position [80, 0]
click at [96, 236] on link "設計師業績表" at bounding box center [79, 233] width 147 height 37
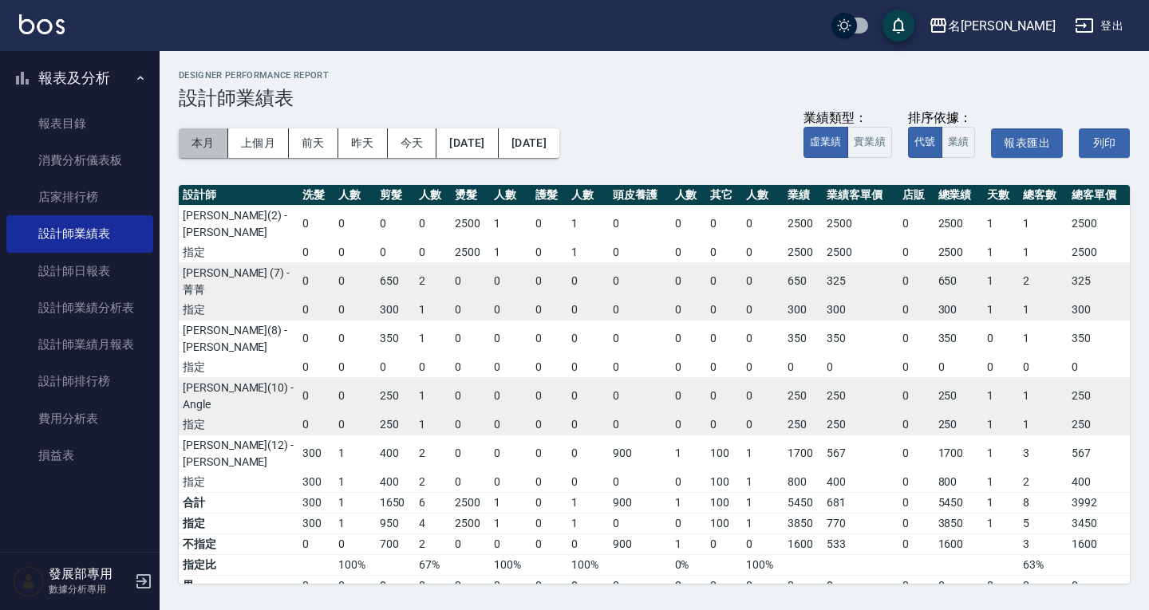
click at [191, 141] on button "本月" at bounding box center [203, 143] width 49 height 30
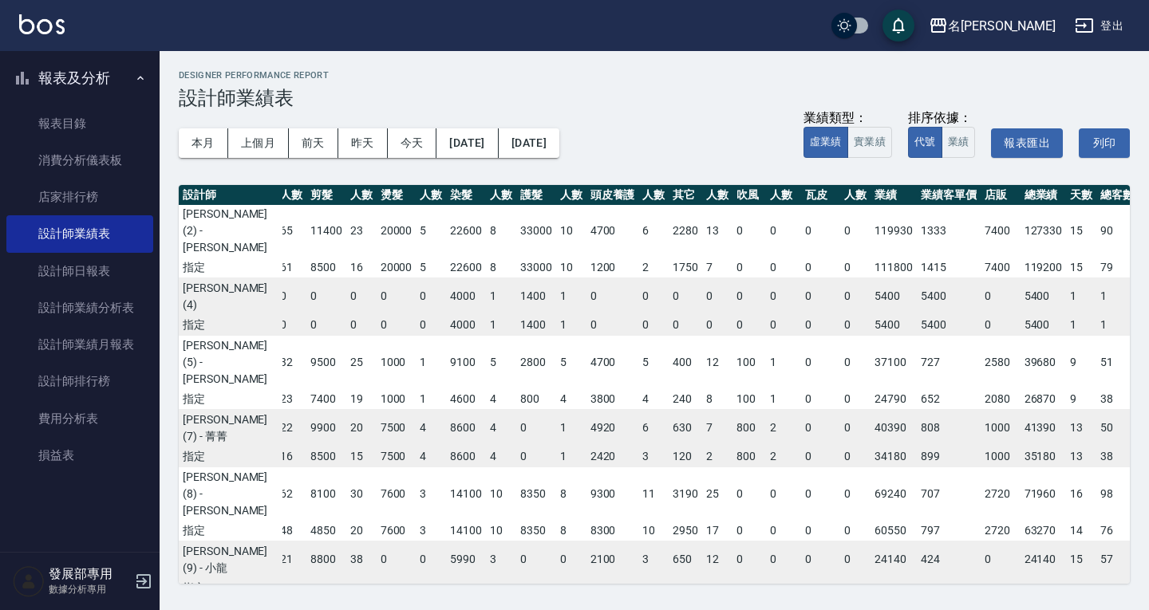
scroll to position [0, 46]
click at [1036, 14] on button "名[PERSON_NAME]" at bounding box center [992, 26] width 140 height 33
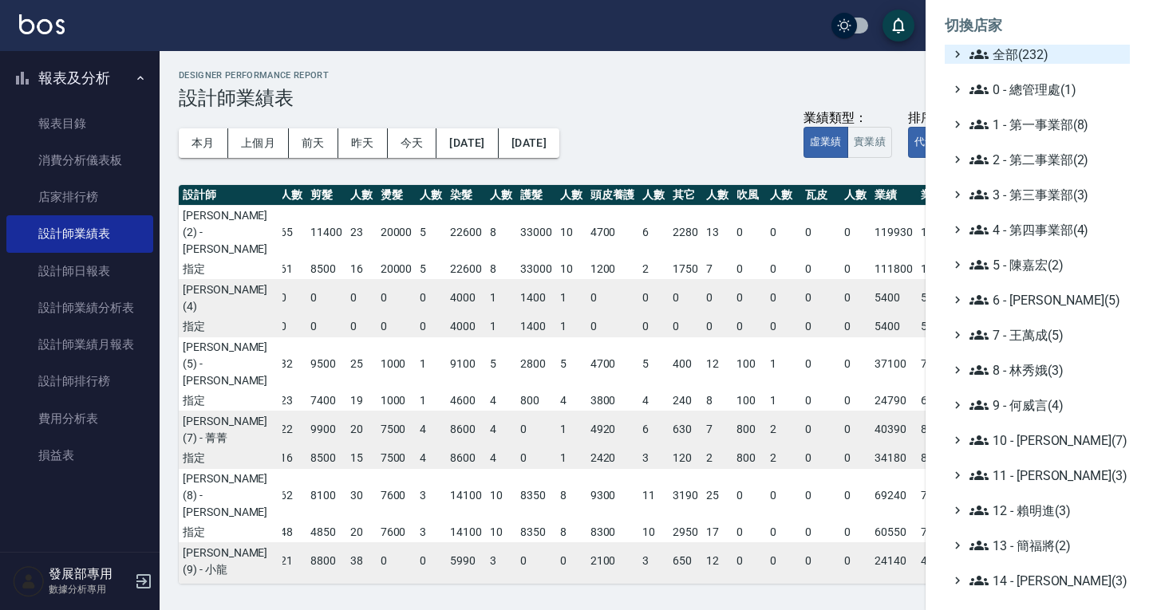
click at [1027, 55] on span "全部(232)" at bounding box center [1046, 54] width 154 height 19
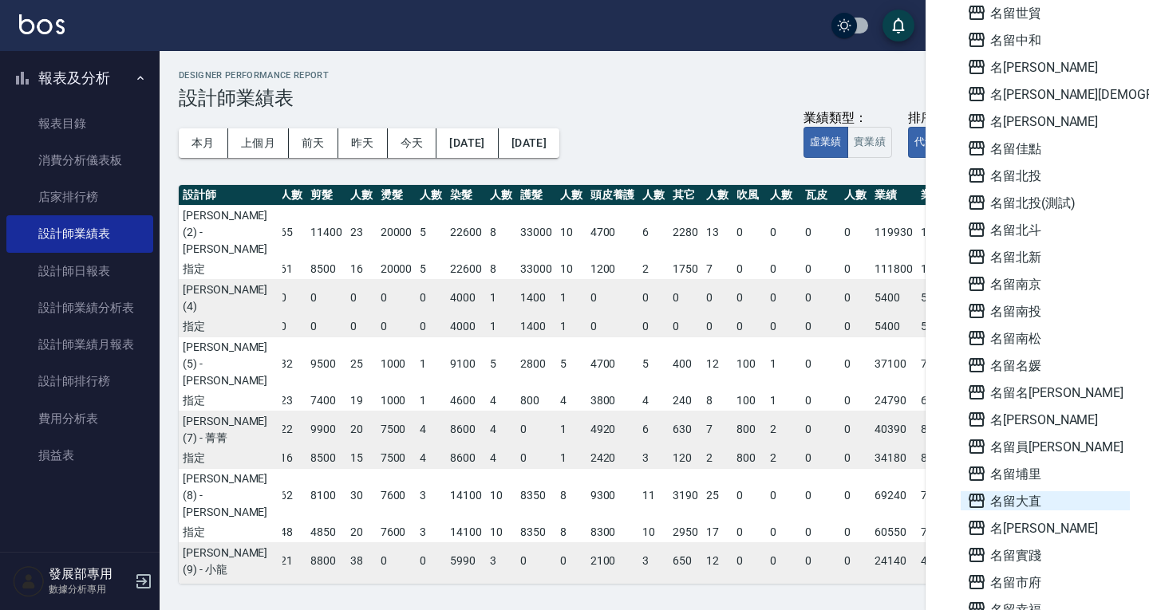
scroll to position [5424, 0]
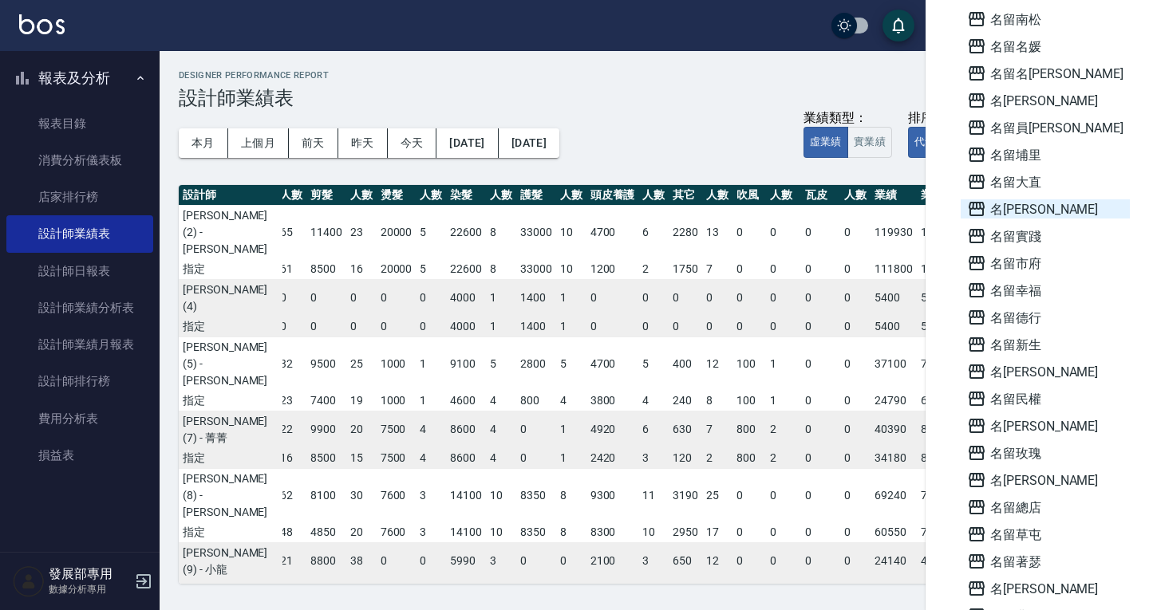
click at [1030, 205] on span "名[PERSON_NAME]" at bounding box center [1045, 208] width 156 height 19
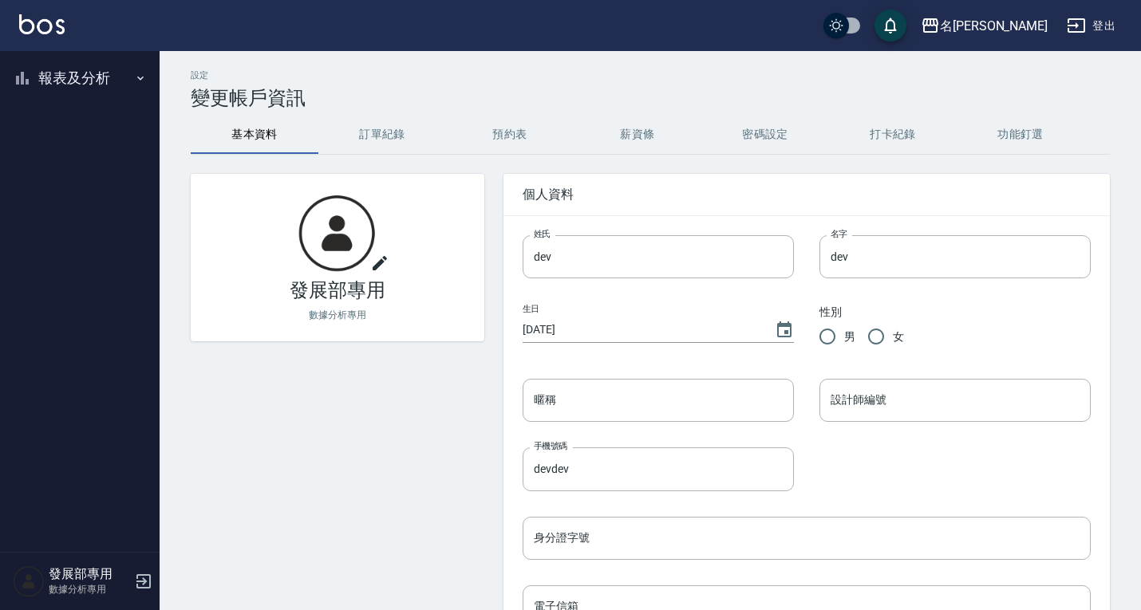
click at [91, 76] on button "報表及分析" at bounding box center [79, 77] width 147 height 41
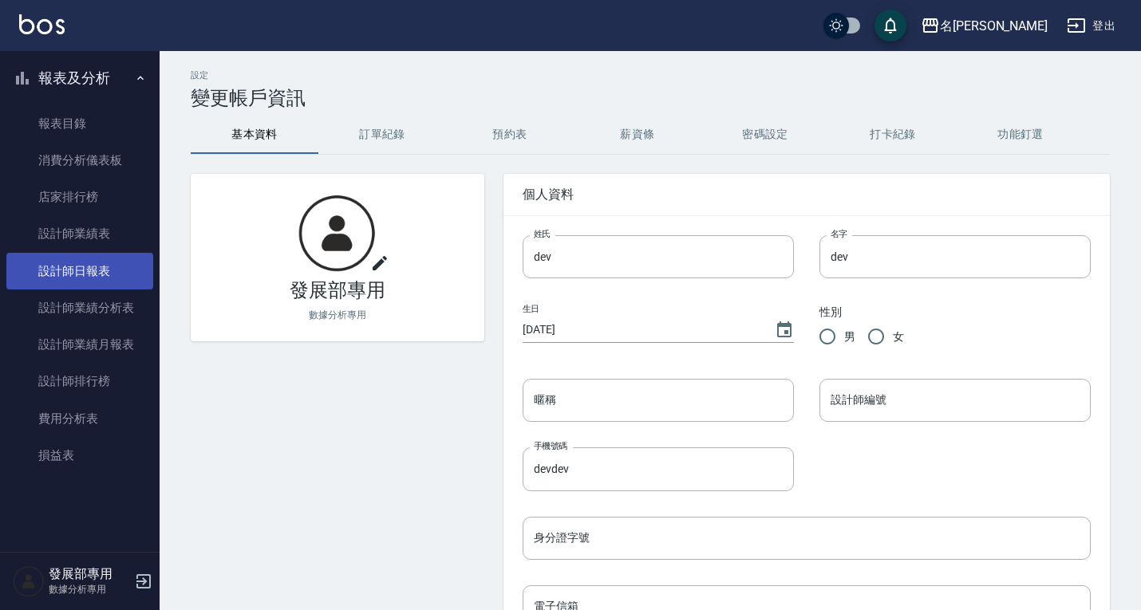
click at [100, 256] on link "設計師日報表" at bounding box center [79, 271] width 147 height 37
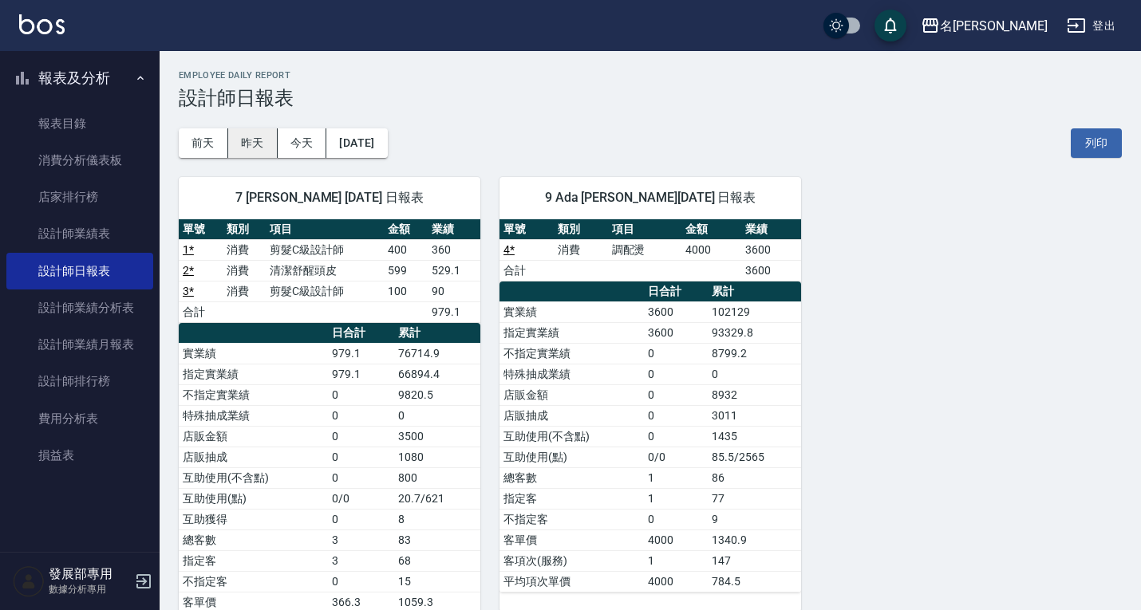
click at [243, 143] on button "昨天" at bounding box center [252, 143] width 49 height 30
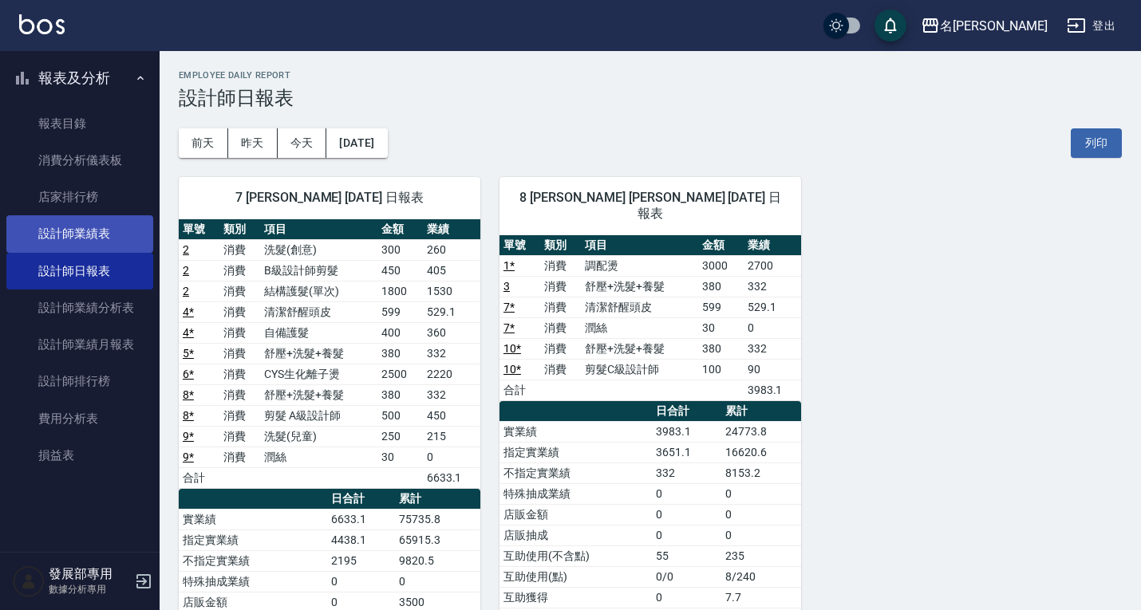
click at [80, 237] on link "設計師業績表" at bounding box center [79, 233] width 147 height 37
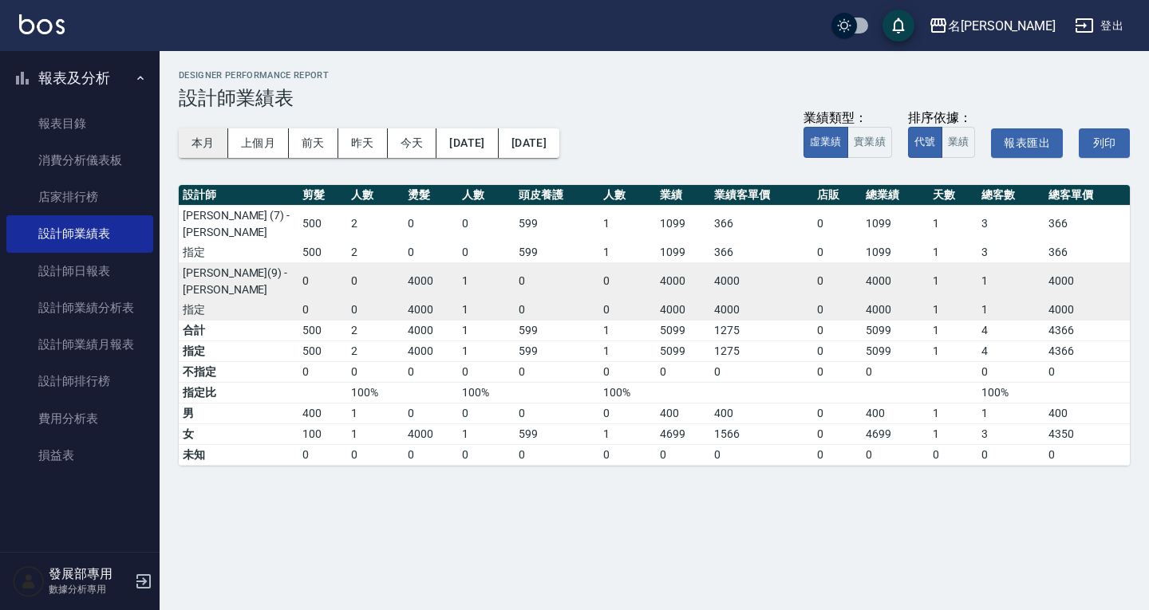
click at [201, 146] on button "本月" at bounding box center [203, 143] width 49 height 30
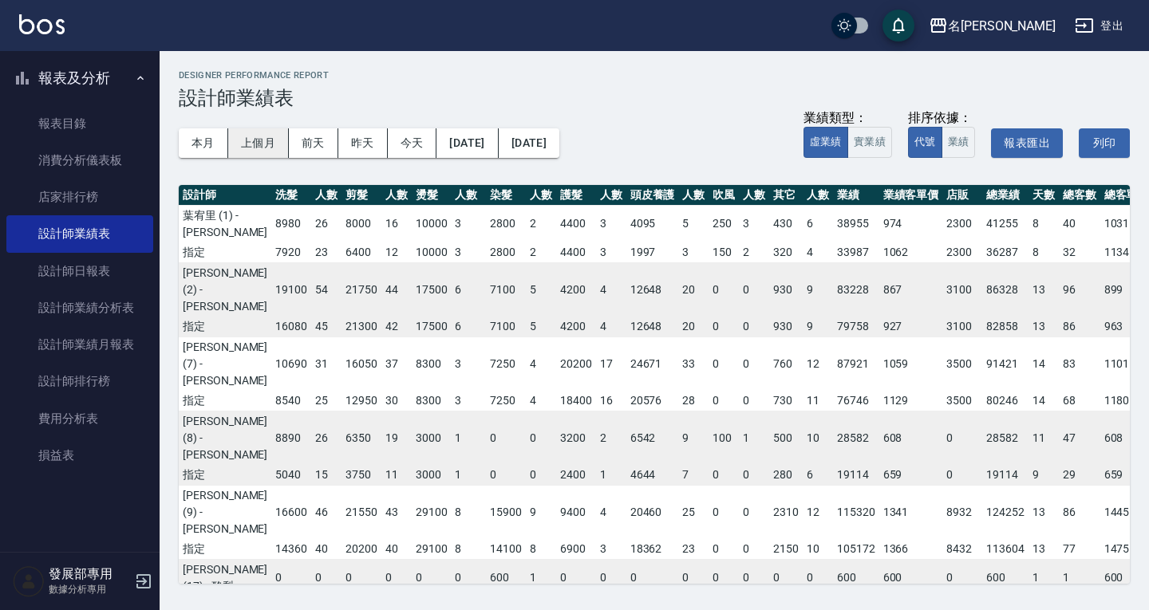
click at [254, 144] on button "上個月" at bounding box center [258, 143] width 61 height 30
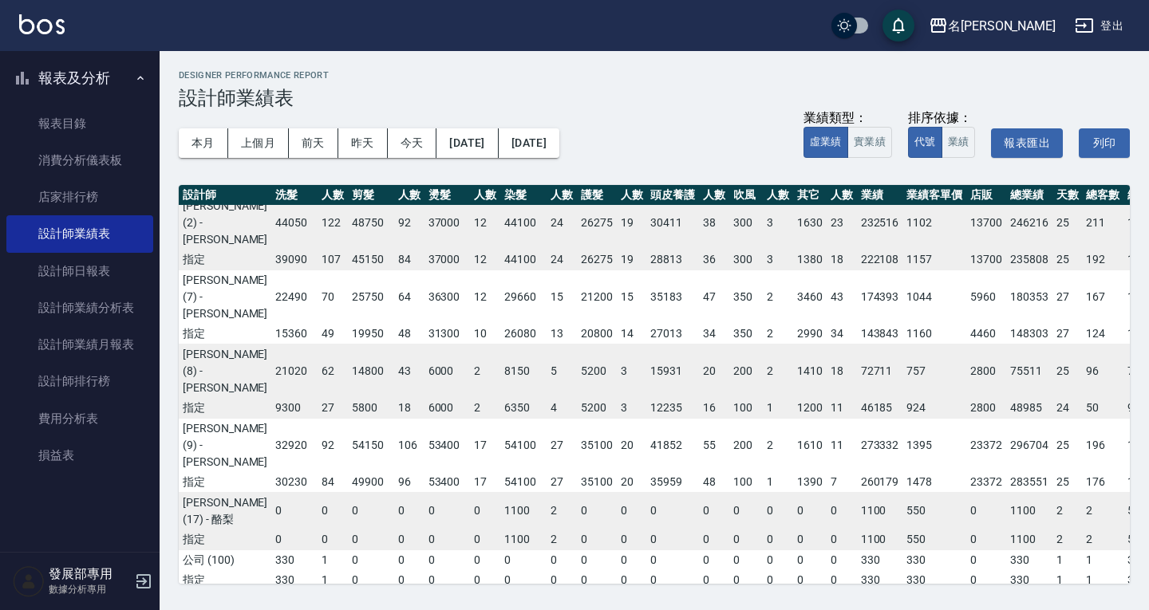
scroll to position [68, 0]
